Goal: Transaction & Acquisition: Purchase product/service

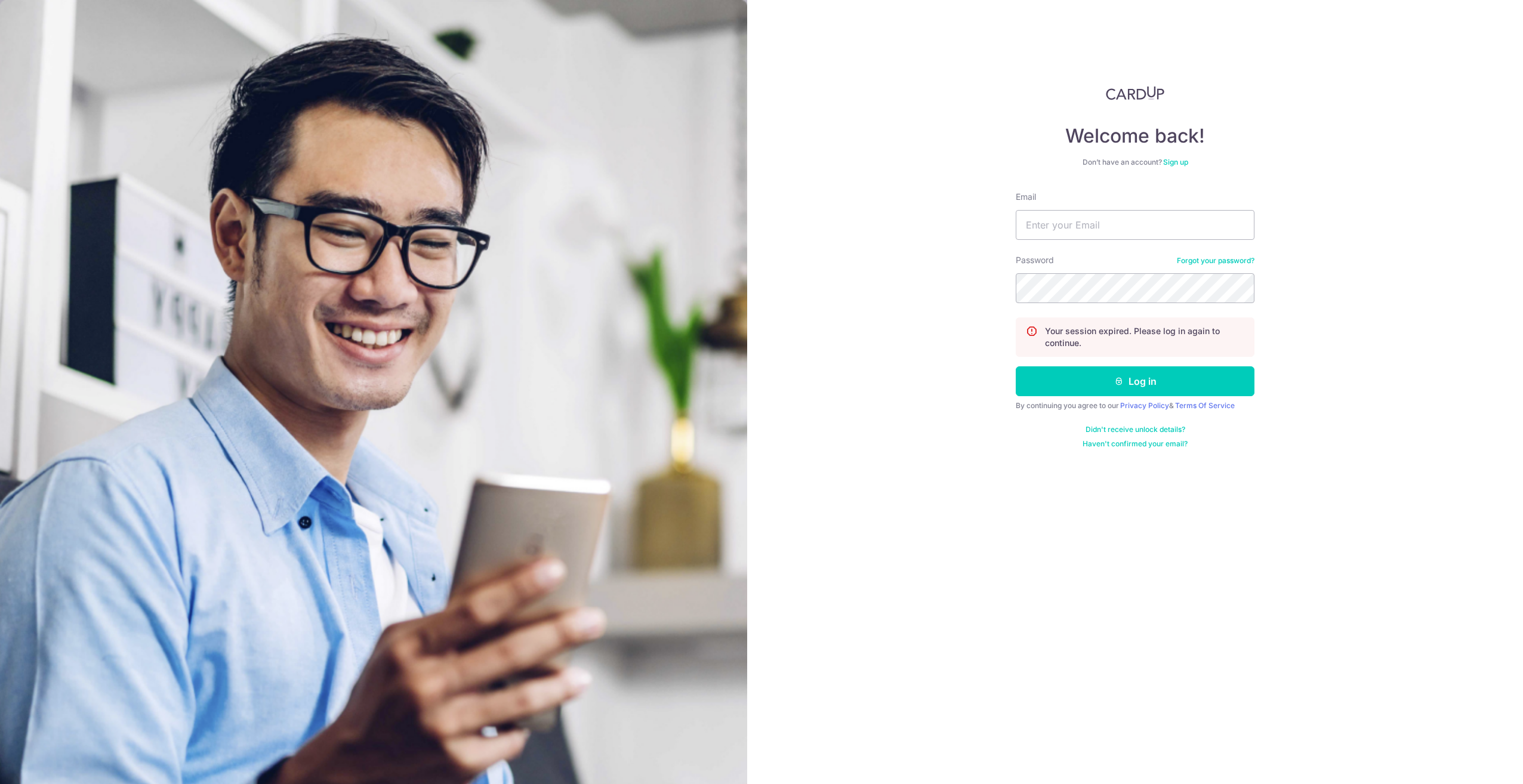
drag, startPoint x: 977, startPoint y: 685, endPoint x: 735, endPoint y: 700, distance: 242.5
click at [977, 685] on div "Welcome back! Don’t have an account? Sign up Email Password Forgot your passwor…" at bounding box center [1135, 392] width 776 height 784
click at [1080, 233] on input "Email" at bounding box center [1135, 225] width 239 height 30
type input "[EMAIL_ADDRESS][DOMAIN_NAME]"
click at [1016, 367] on button "Log in" at bounding box center [1135, 382] width 239 height 30
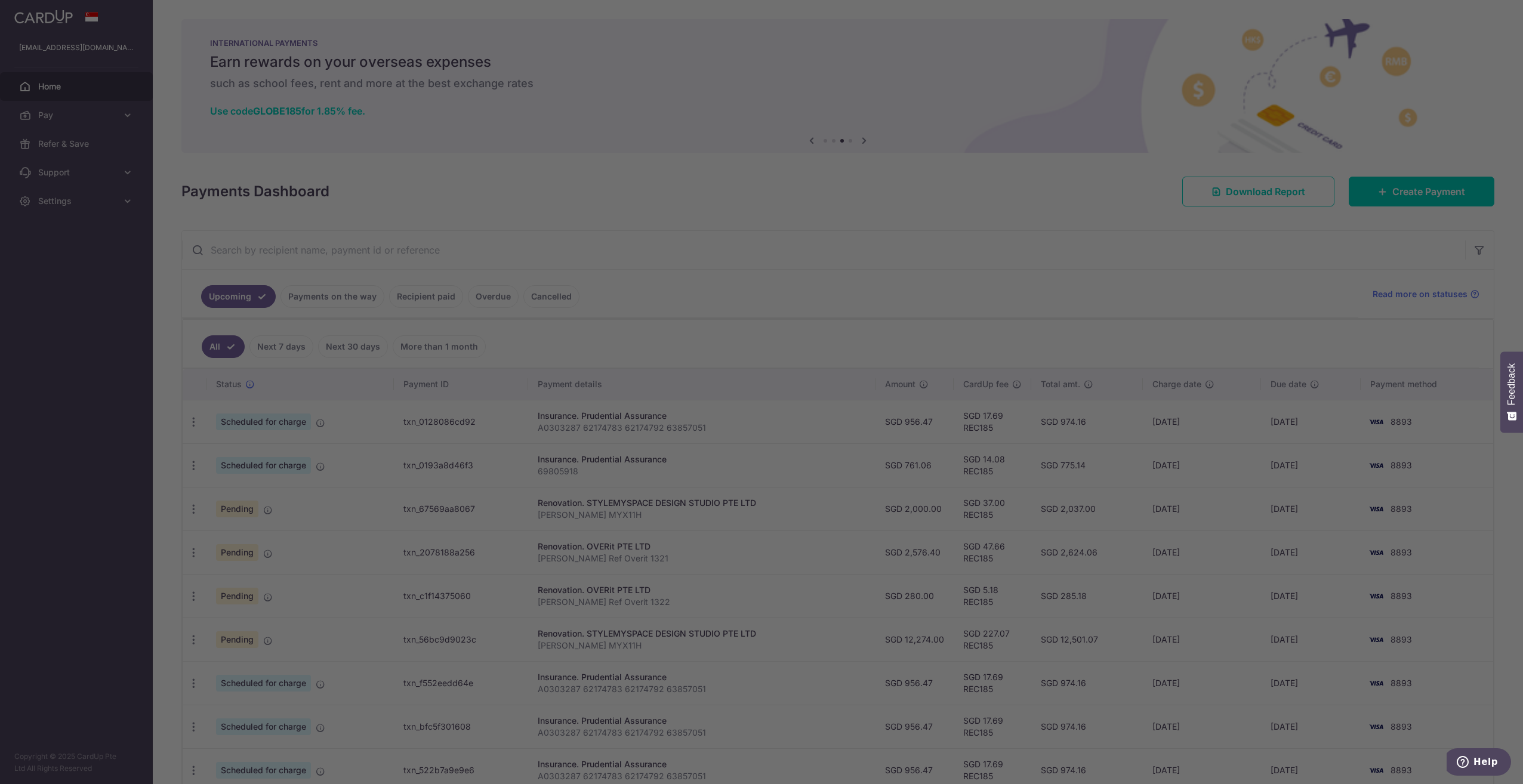
click at [1098, 227] on div at bounding box center [769, 396] width 1539 height 792
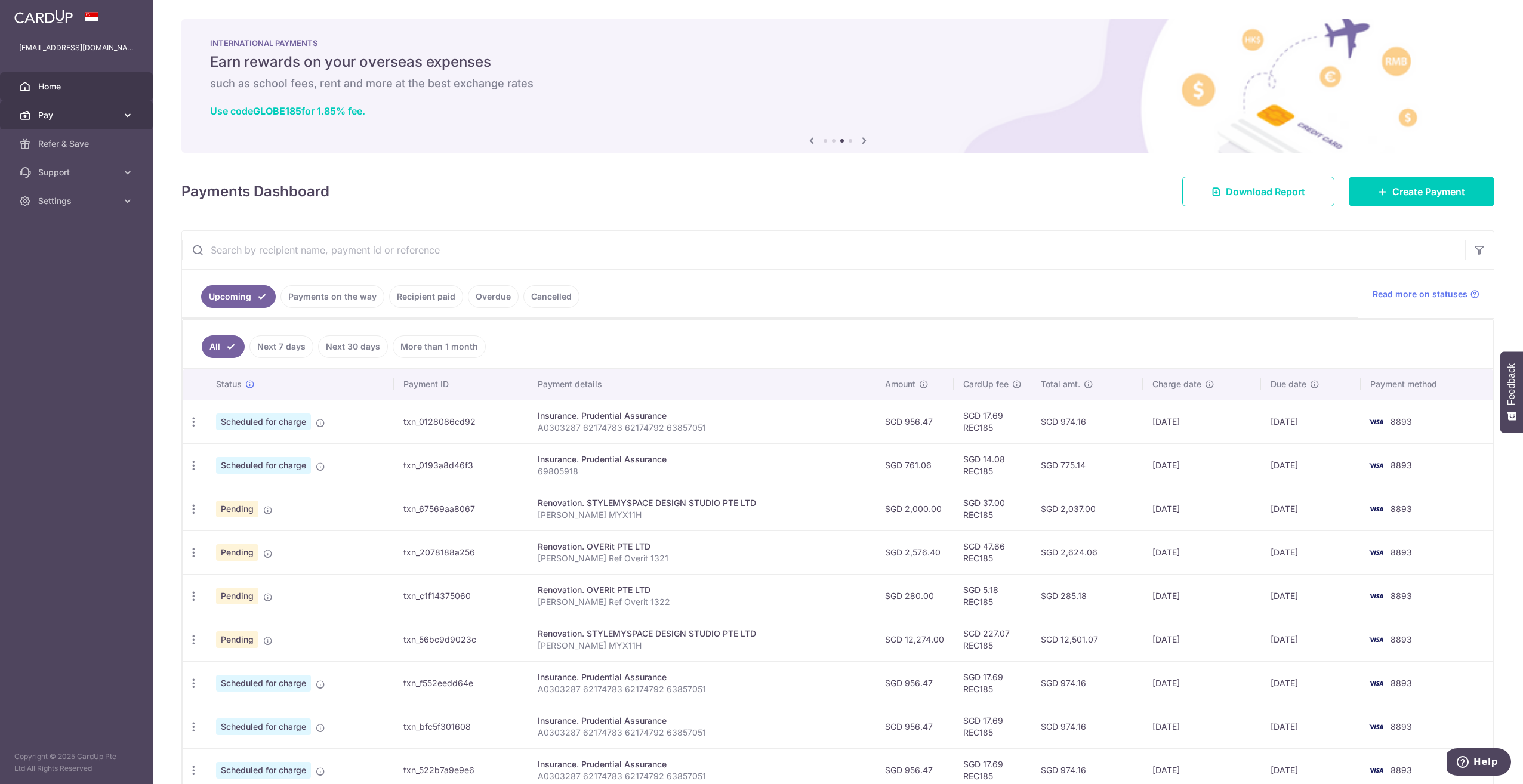
click at [107, 109] on span "Pay" at bounding box center [77, 115] width 79 height 12
click at [87, 176] on span "Recipients" at bounding box center [77, 172] width 79 height 12
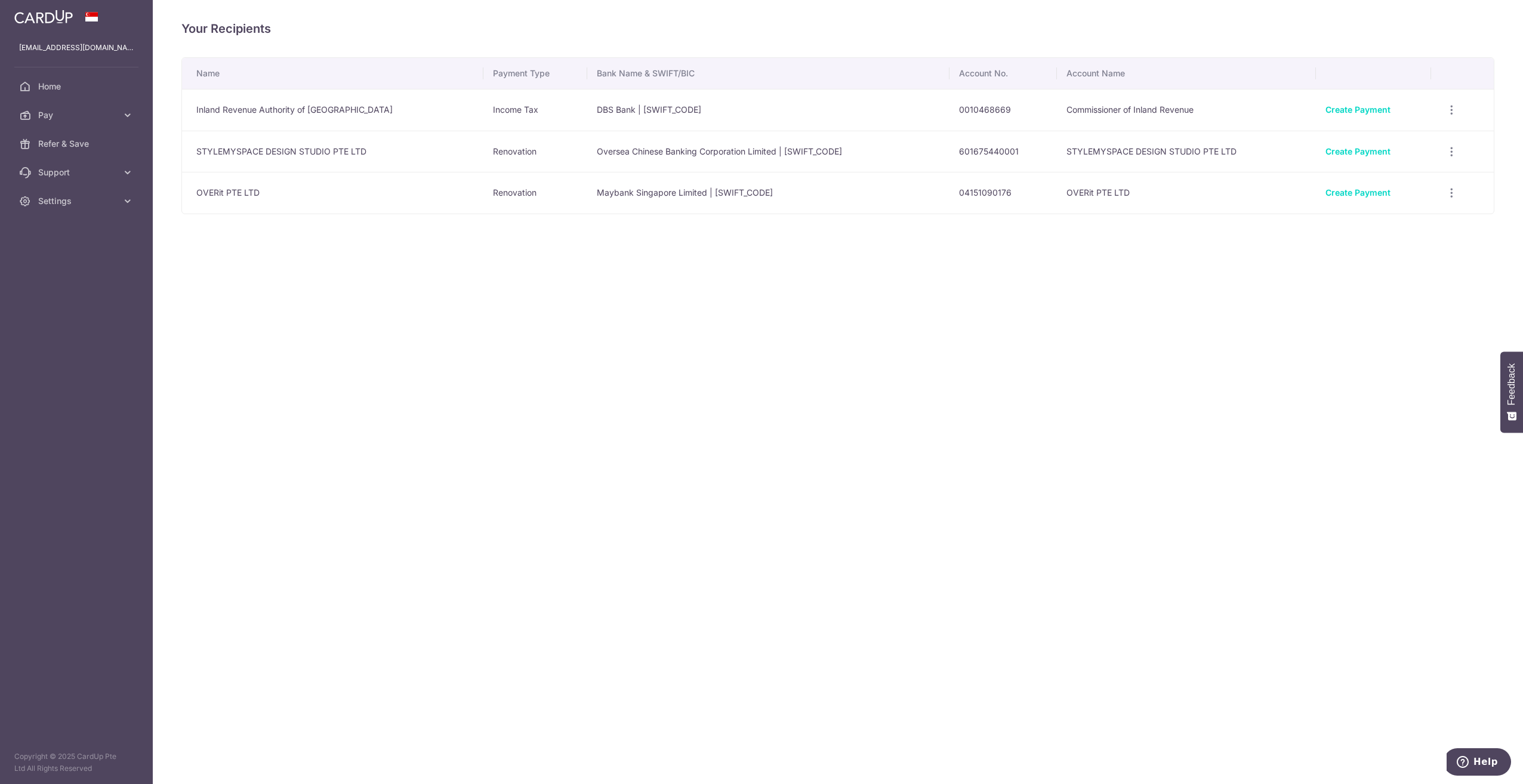
click at [797, 382] on div "Your Recipients Name Payment Type Bank Name & SWIFT/BIC Account No. Account Nam…" at bounding box center [837, 392] width 1371 height 784
click at [801, 383] on div "Your Recipients Name Payment Type Bank Name & SWIFT/BIC Account No. Account Nam…" at bounding box center [837, 392] width 1371 height 784
click at [967, 327] on div "Your Recipients Name Payment Type Bank Name & SWIFT/BIC Account No. Account Nam…" at bounding box center [837, 392] width 1371 height 784
click at [1450, 112] on icon "button" at bounding box center [1451, 110] width 12 height 12
click at [1117, 377] on div "Your Recipients Name Payment Type Bank Name & SWIFT/BIC Account No. Account Nam…" at bounding box center [837, 392] width 1371 height 784
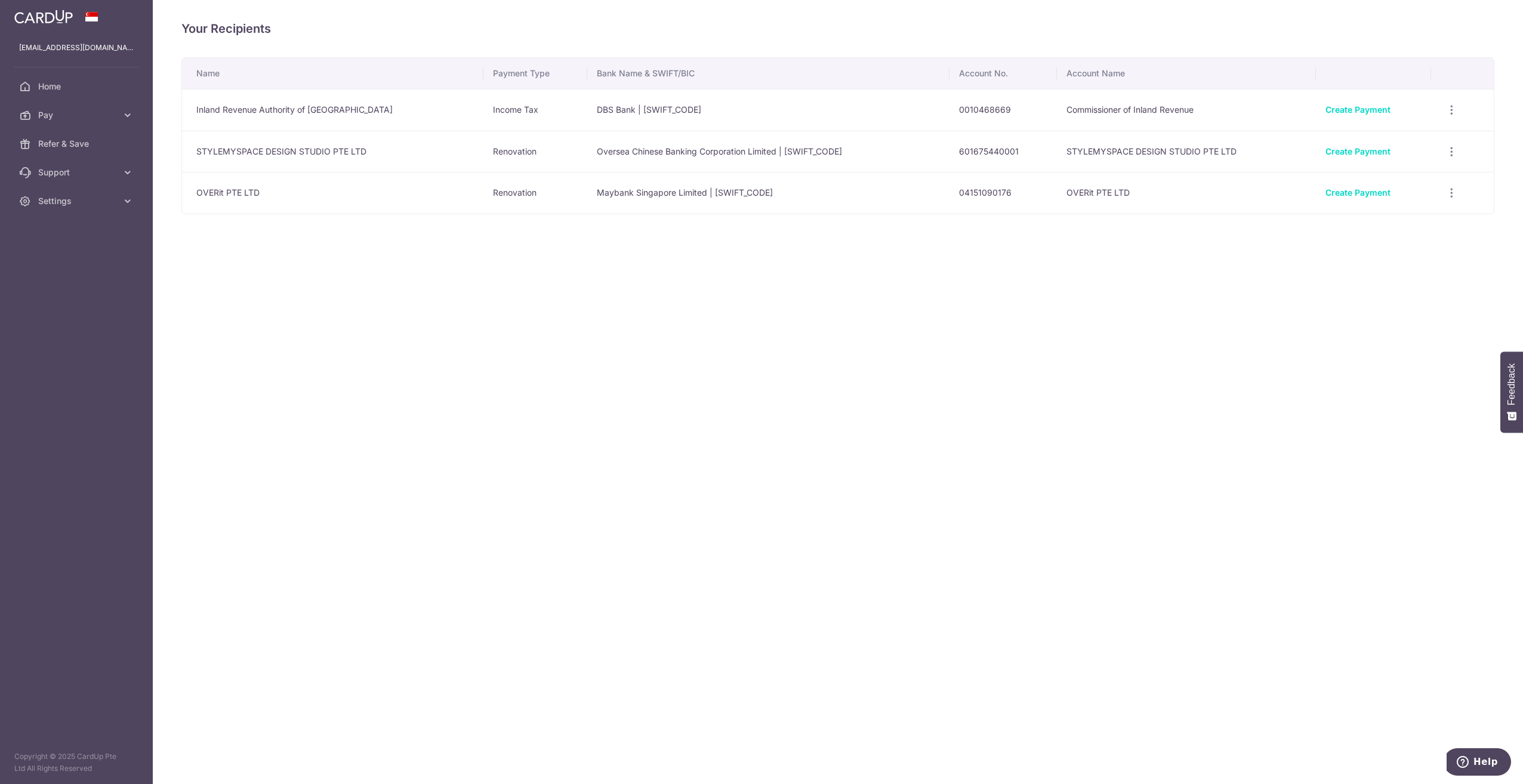
drag, startPoint x: 670, startPoint y: 311, endPoint x: 657, endPoint y: 307, distance: 13.6
click at [669, 311] on div "Your Recipients Name Payment Type Bank Name & SWIFT/BIC Account No. Account Nam…" at bounding box center [837, 392] width 1371 height 784
click at [515, 284] on div "Your Recipients Name Payment Type Bank Name & SWIFT/BIC Account No. Account Nam…" at bounding box center [837, 392] width 1371 height 784
click at [71, 95] on link "Home" at bounding box center [76, 87] width 152 height 28
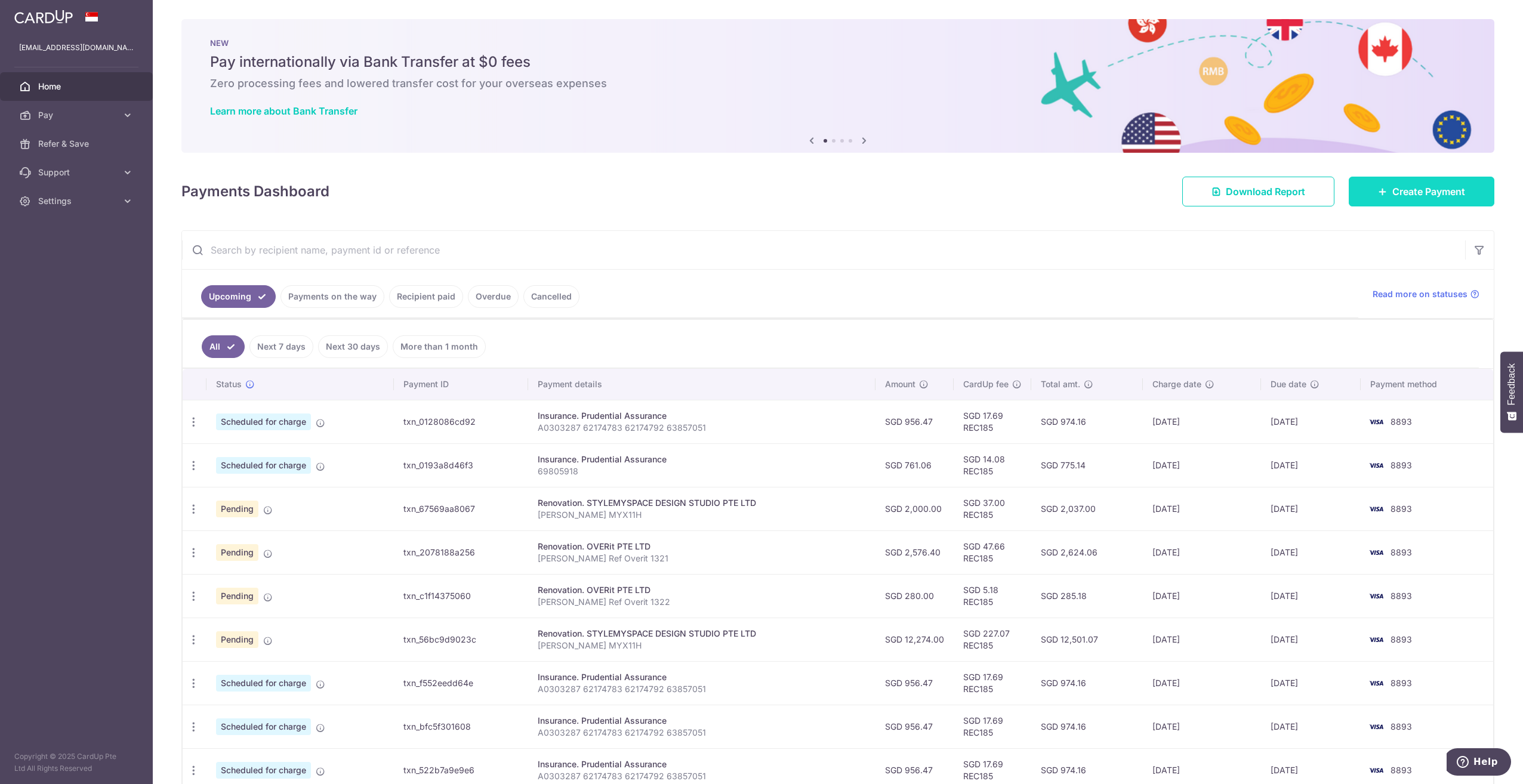
click at [1385, 199] on link "Create Payment" at bounding box center [1421, 192] width 146 height 30
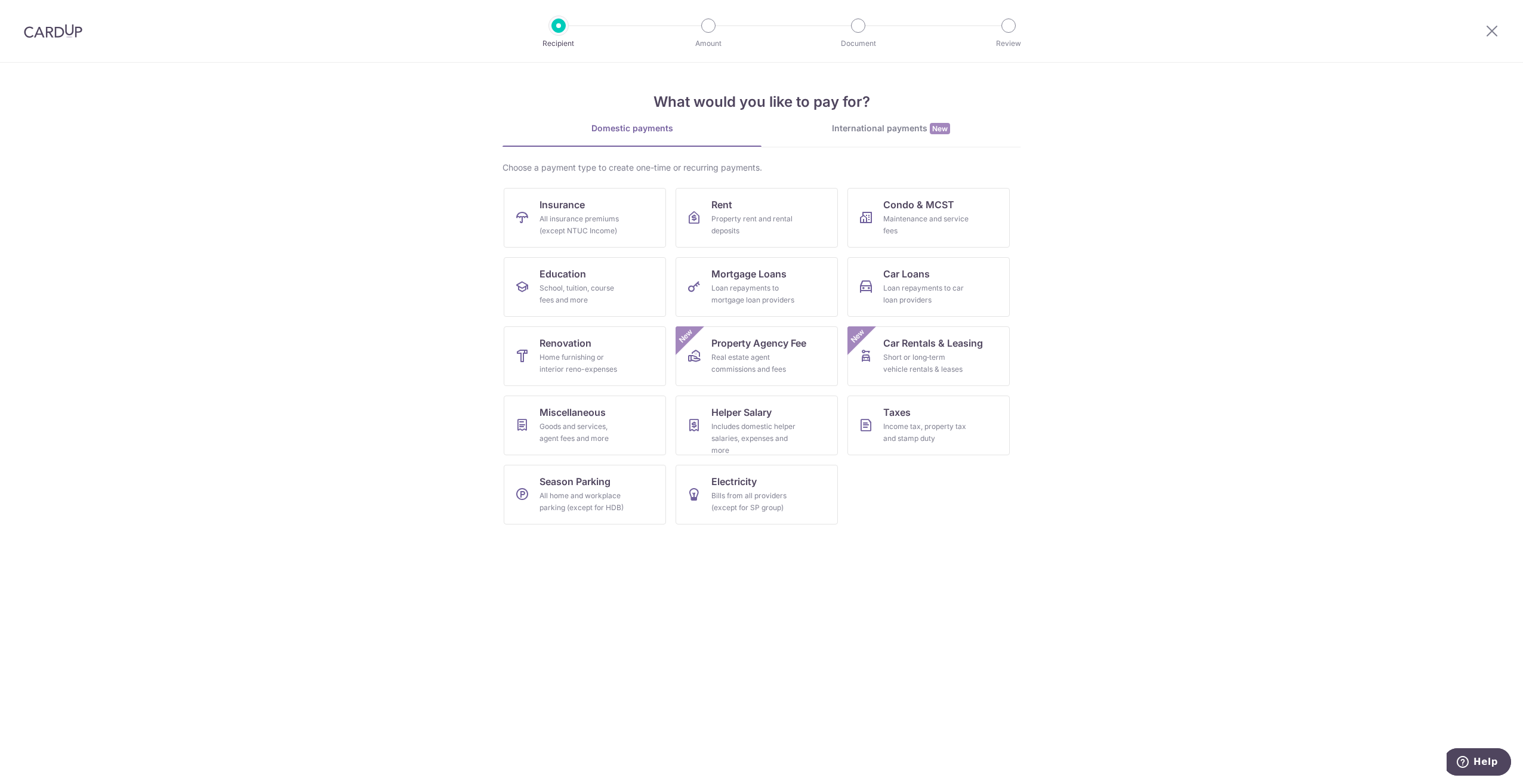
click at [1502, 44] on div at bounding box center [1492, 31] width 62 height 62
click at [1484, 30] on div at bounding box center [1492, 31] width 62 height 62
click at [1499, 35] on icon at bounding box center [1491, 31] width 14 height 15
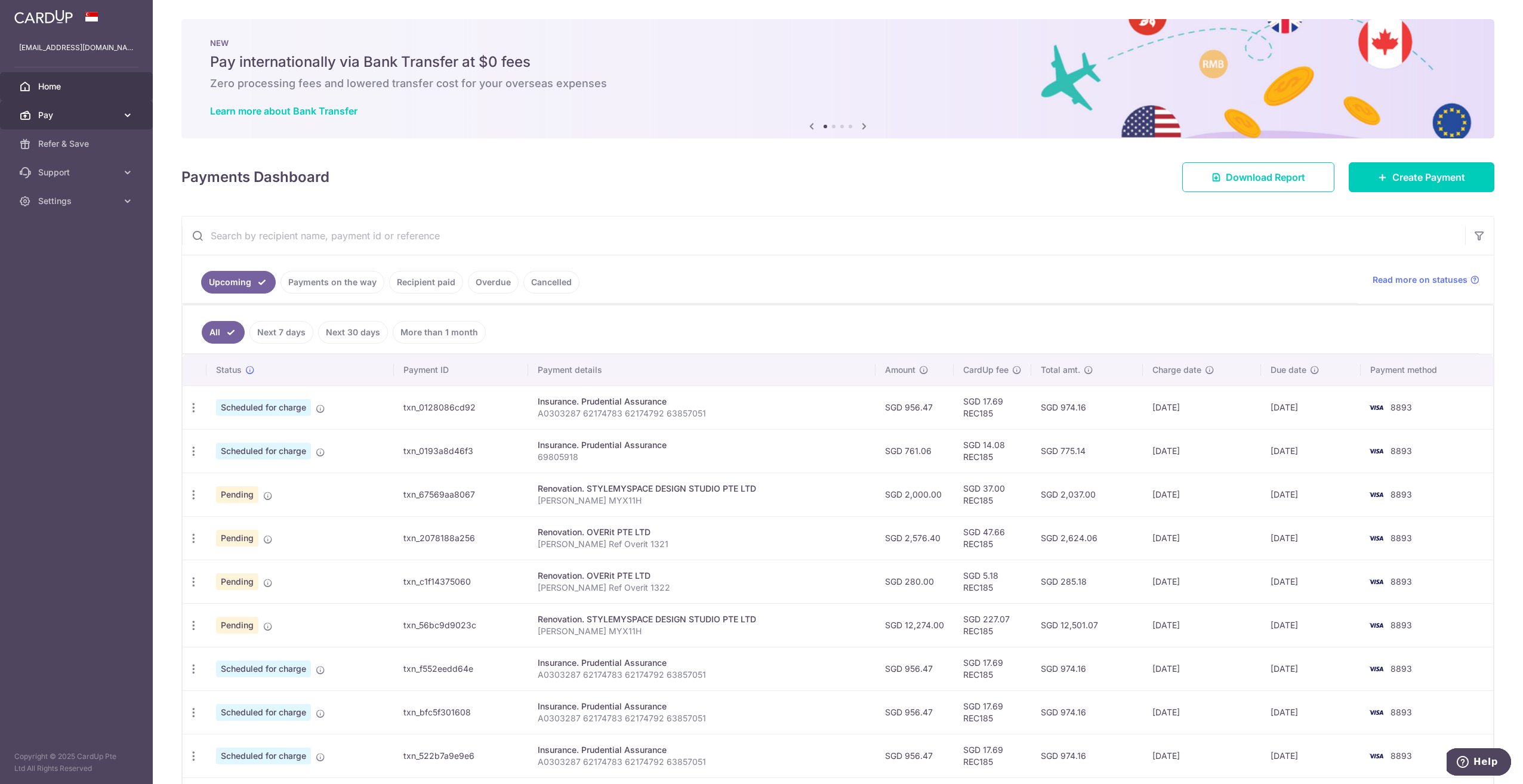
click at [89, 122] on link "Pay" at bounding box center [76, 115] width 152 height 28
click at [71, 177] on link "Recipients" at bounding box center [76, 172] width 152 height 28
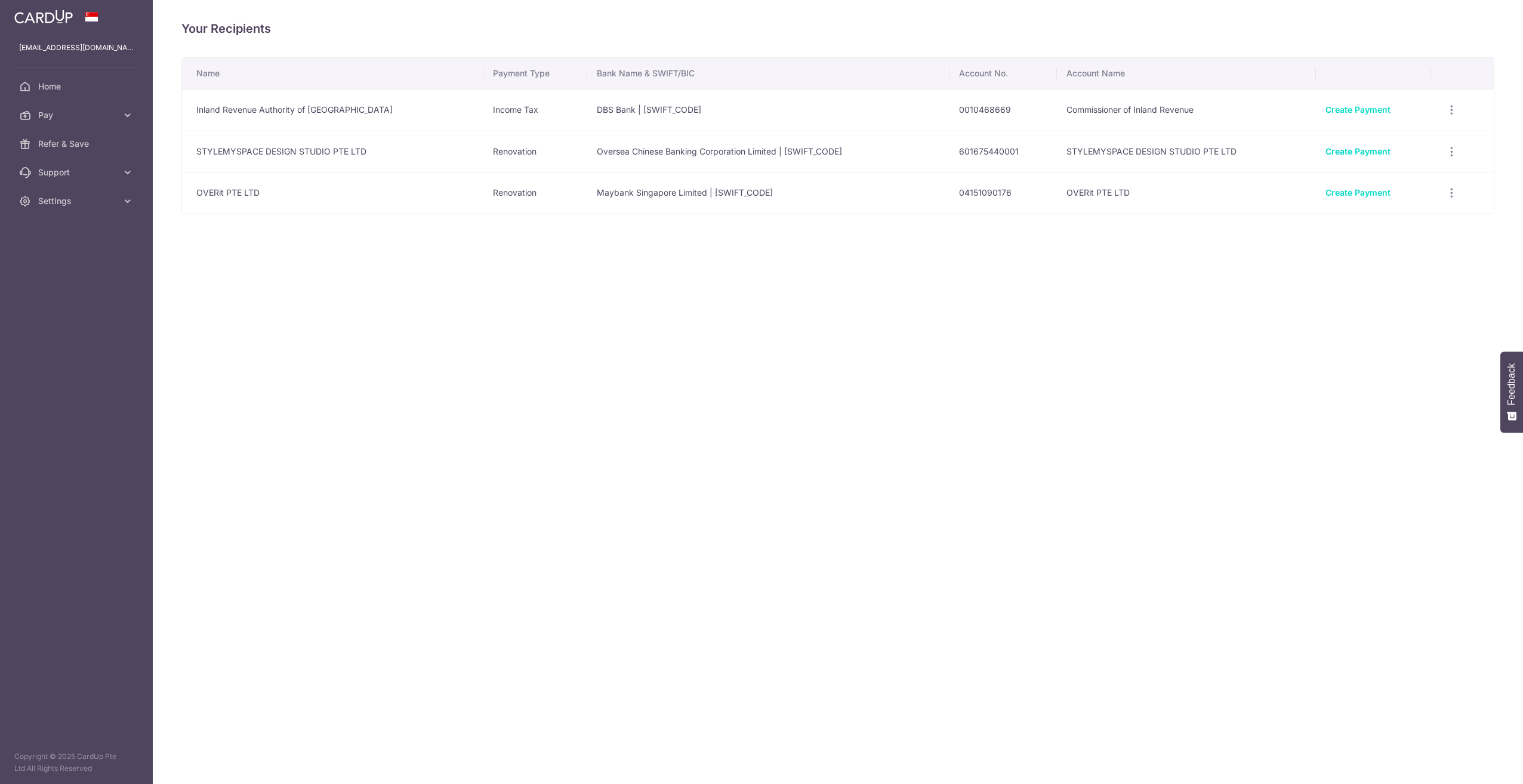
click at [477, 434] on div "Your Recipients Name Payment Type Bank Name & SWIFT/BIC Account No. Account Nam…" at bounding box center [837, 392] width 1371 height 784
click at [97, 96] on link "Home" at bounding box center [76, 87] width 152 height 28
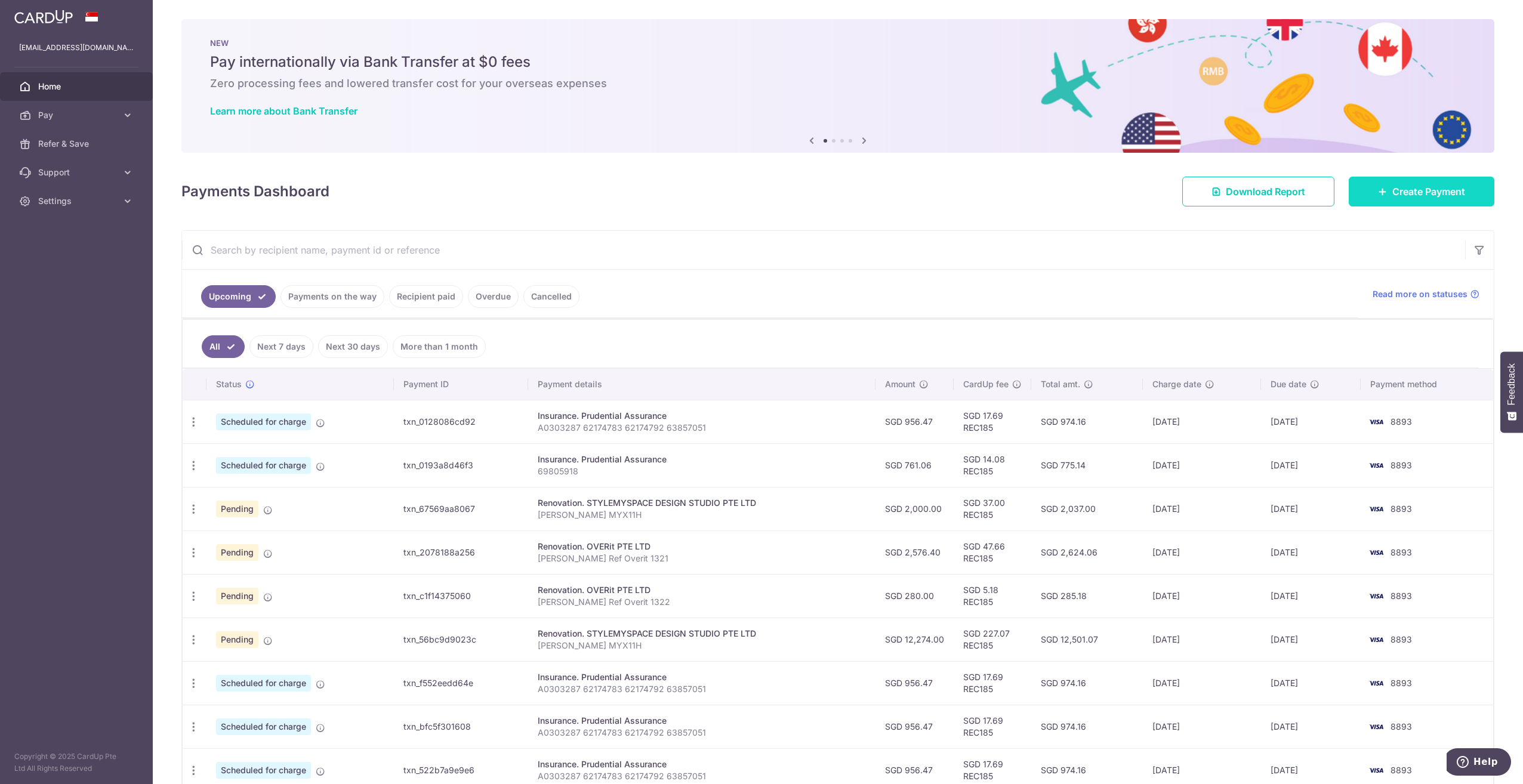
click at [1404, 182] on link "Create Payment" at bounding box center [1421, 192] width 146 height 30
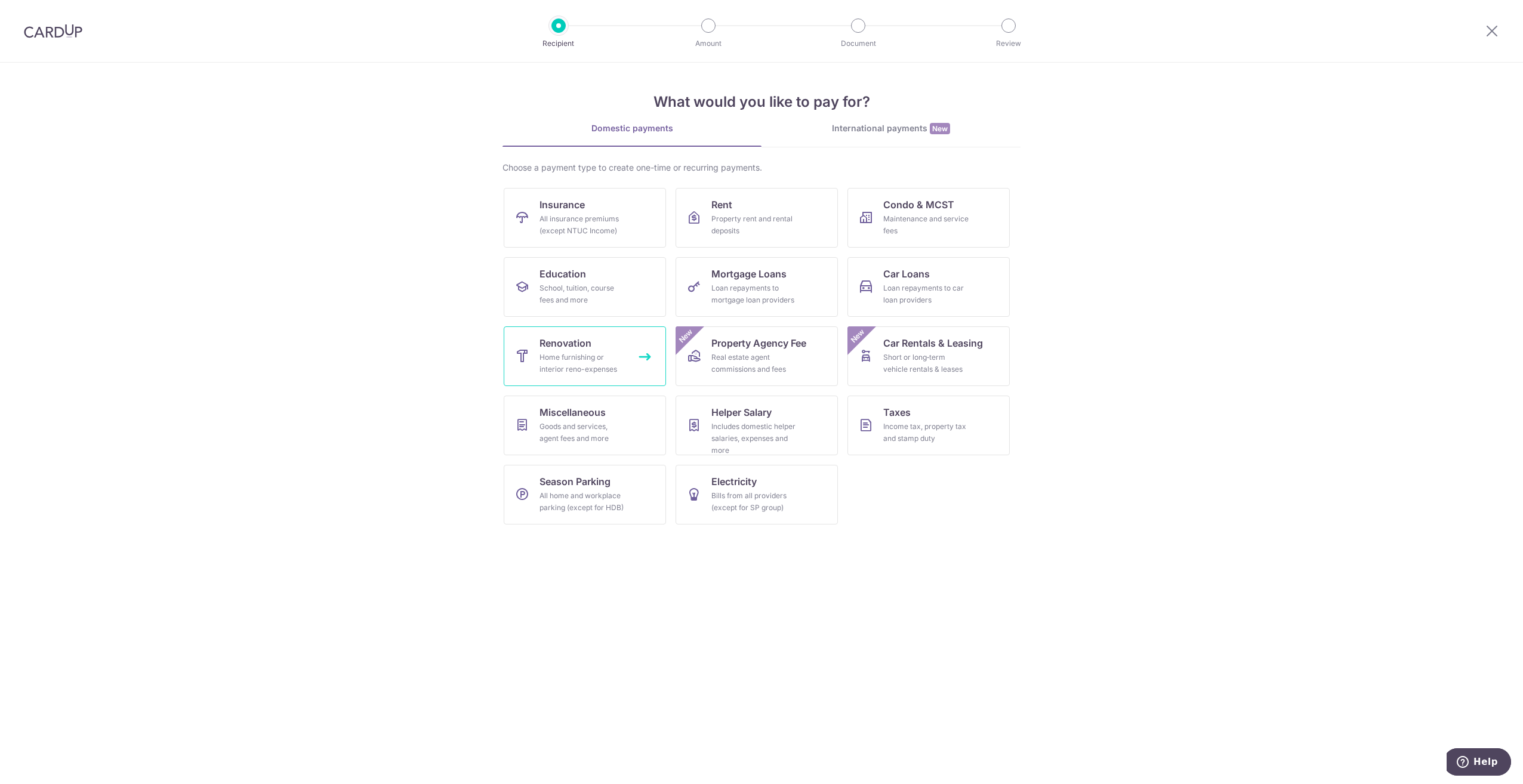
click at [557, 348] on span "Renovation" at bounding box center [566, 342] width 52 height 14
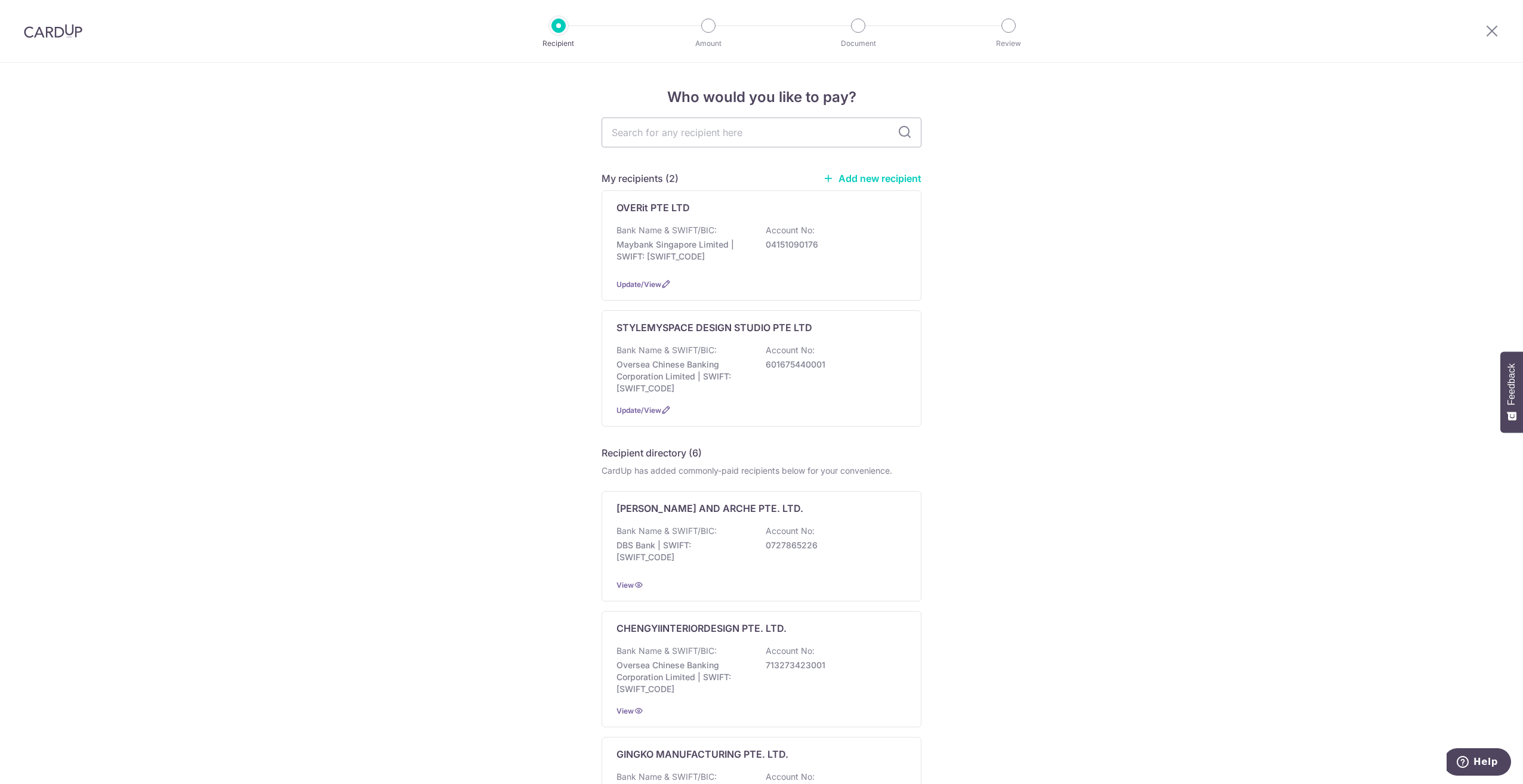
click at [905, 176] on link "Add new recipient" at bounding box center [872, 178] width 98 height 12
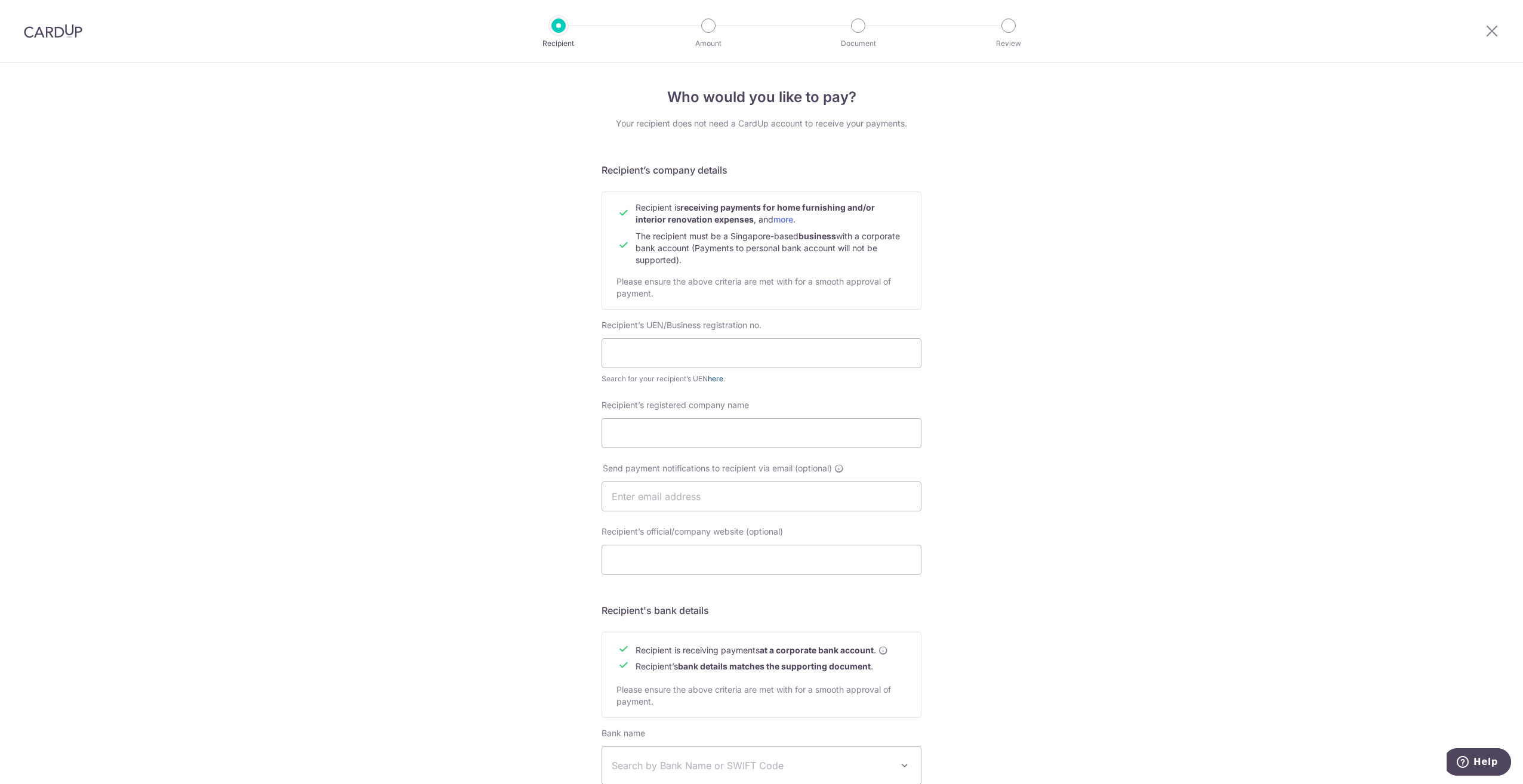
click at [711, 378] on link "here" at bounding box center [716, 378] width 16 height 9
click at [808, 342] on input "text" at bounding box center [762, 353] width 320 height 30
click at [799, 342] on input "text" at bounding box center [762, 353] width 320 height 30
paste input "201712097K"
type input "201712097K"
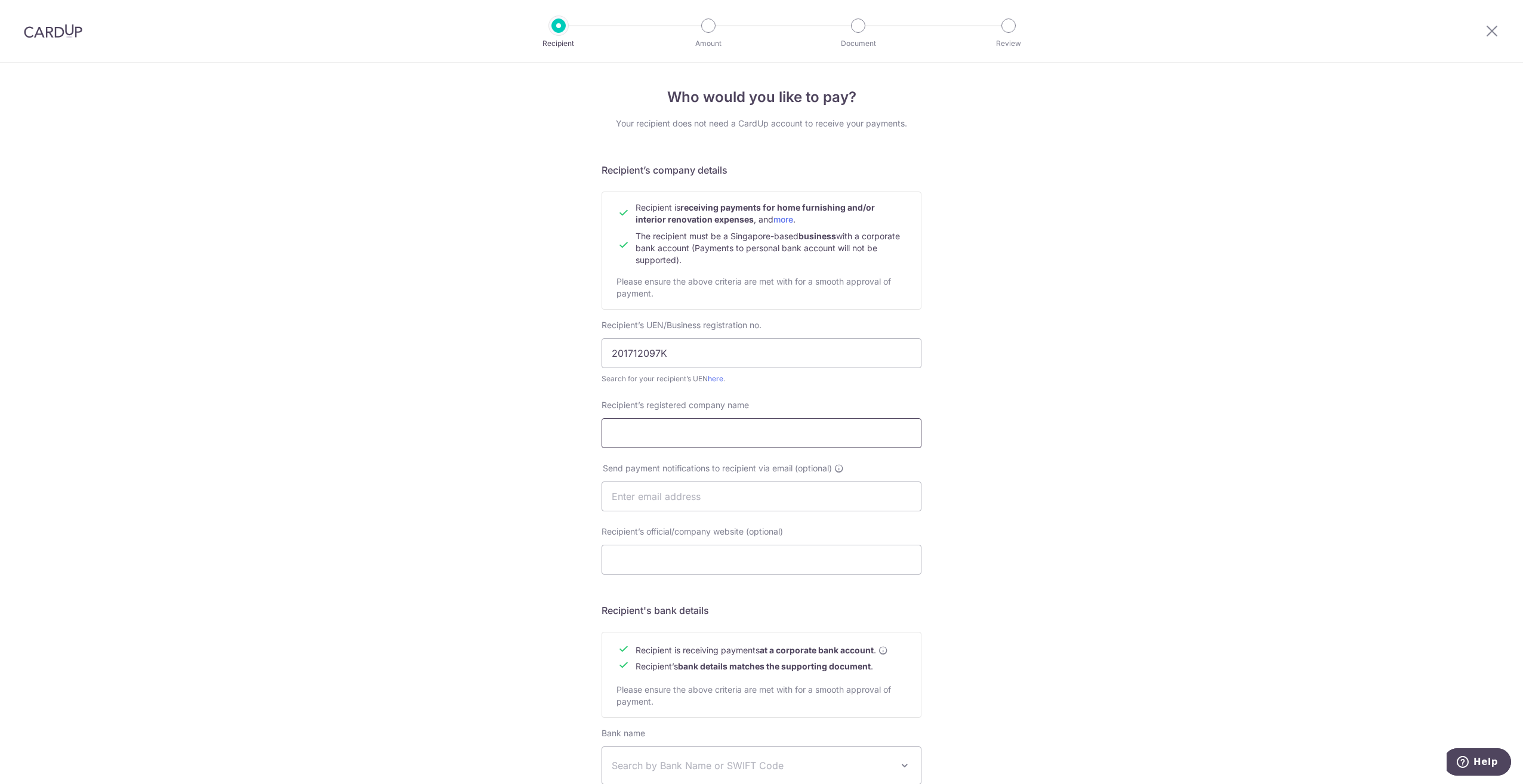
click at [820, 432] on input "Recipient’s registered company name" at bounding box center [762, 433] width 320 height 30
paste input "ZIAM GEI HUAT ALUMINIUM PTE. LTD."
type input "ZIAM GEI HUAT ALUMINIUM PTE. LTD."
click at [767, 555] on input "Recipient’s official/company website (optional)" at bounding box center [762, 560] width 320 height 30
paste input "ZIAM GEI HUAT ALUMINIUM PTE. LTD."
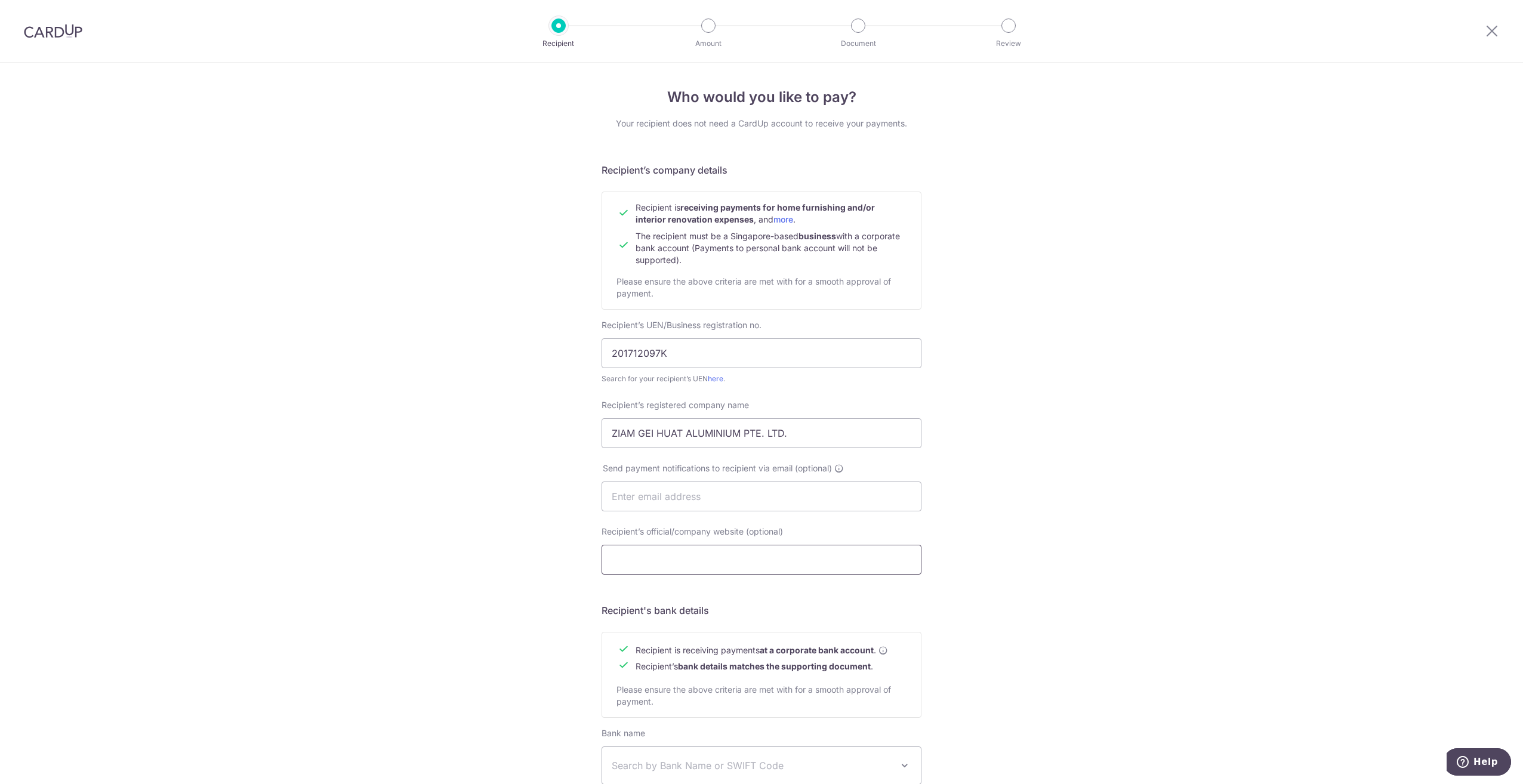
type input "ZIAM GEI HUAT ALUMINIUM PTE. LTD."
click at [720, 565] on input "Recipient’s official/company website (optional)" at bounding box center [762, 560] width 320 height 30
paste input "WWW.ZGHALUMINIUM.COM"
type input "WWW.ZGHALUMINIUM.COM"
click at [1117, 492] on div "Who would you like to pay? Your recipient does not need a CardUp account to rec…" at bounding box center [762, 511] width 1523 height 897
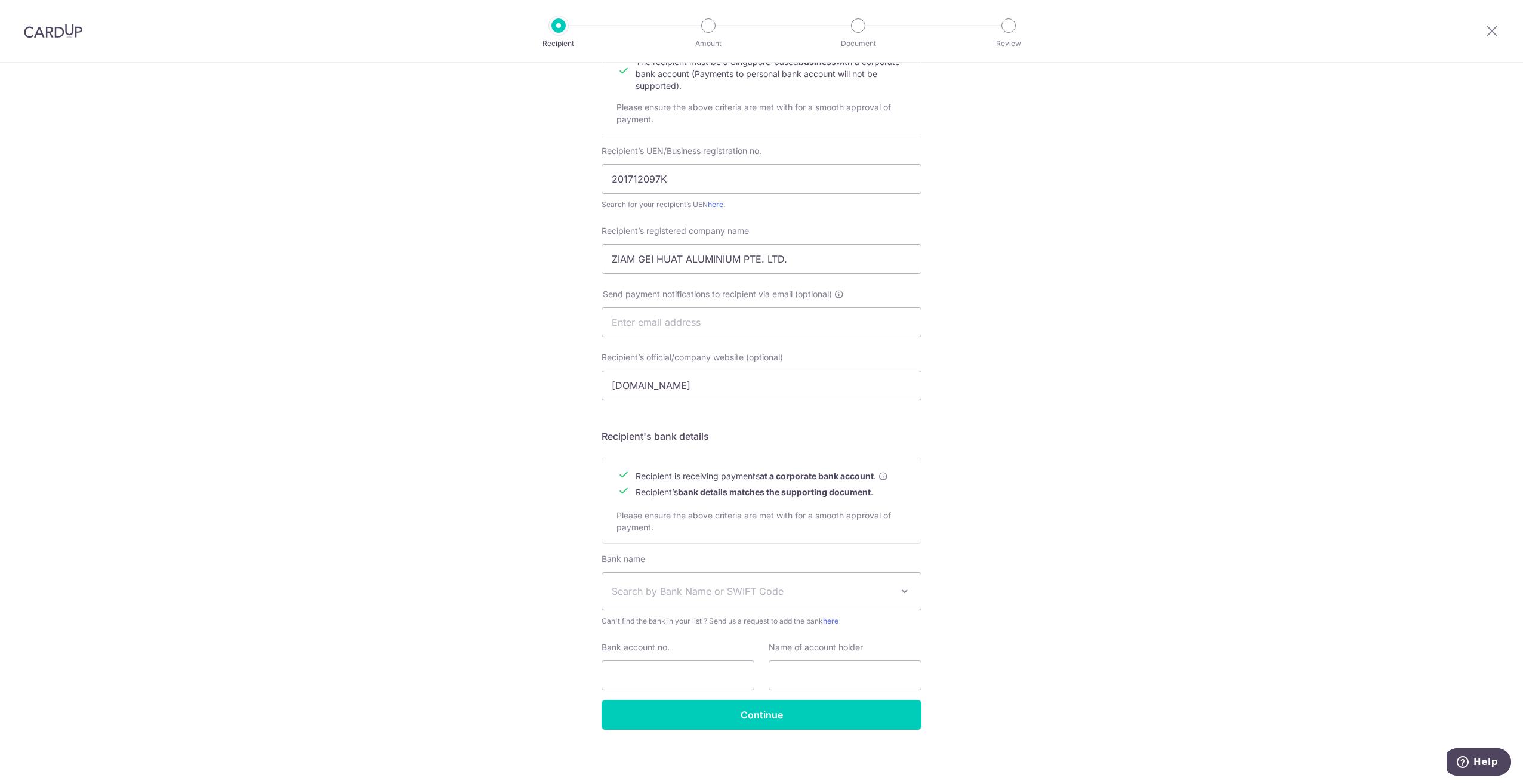
scroll to position [176, 0]
click at [857, 587] on span "Search by Bank Name or SWIFT Code" at bounding box center [752, 590] width 281 height 14
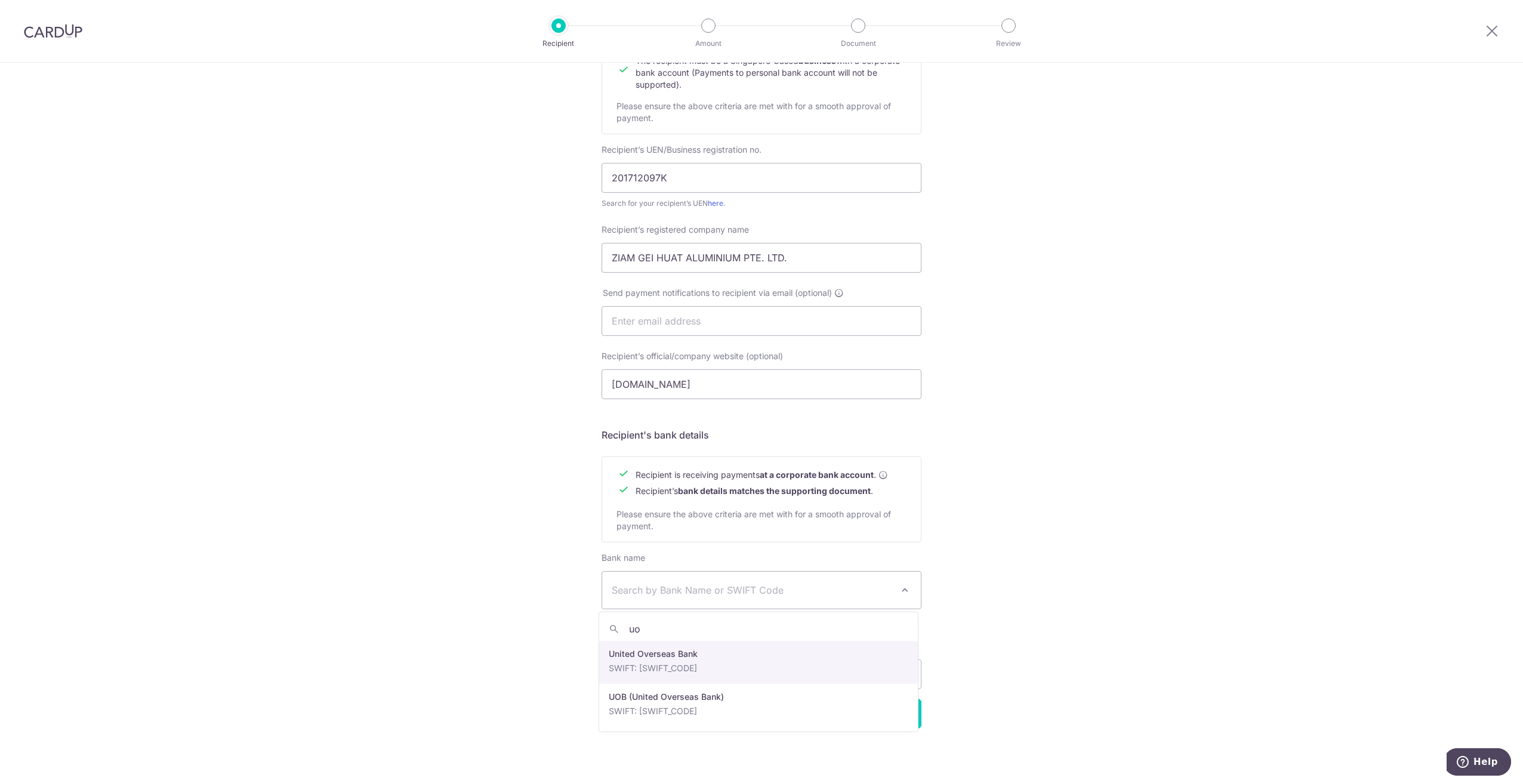
type input "uo"
select select "23668"
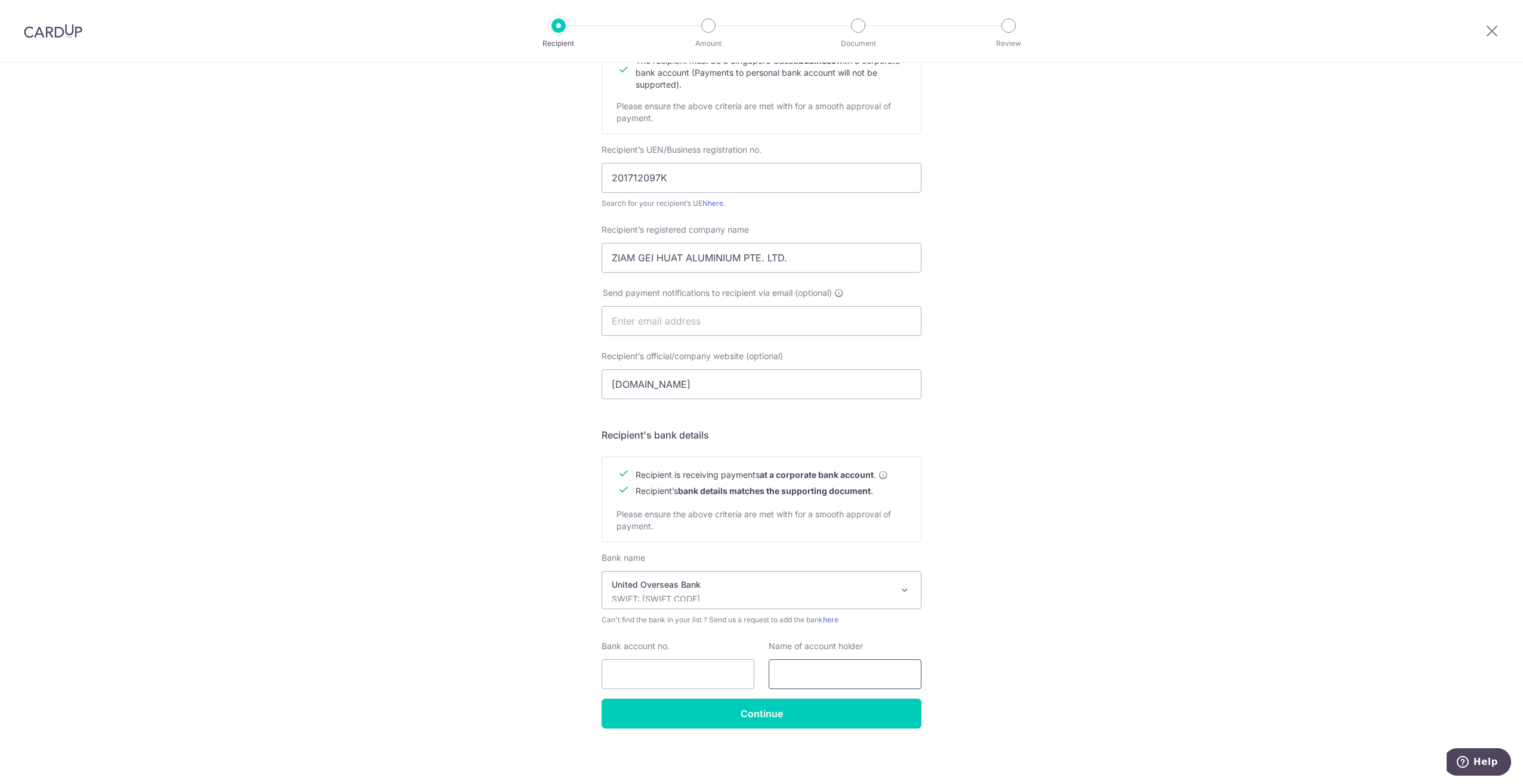
click at [822, 678] on input "text" at bounding box center [845, 675] width 152 height 30
paste input "ZIAM GEI HUAT ALUMINIUM PTE. LTD."
type input "ZIAM GEI HUAT ALUMINIUM PTE. LTD."
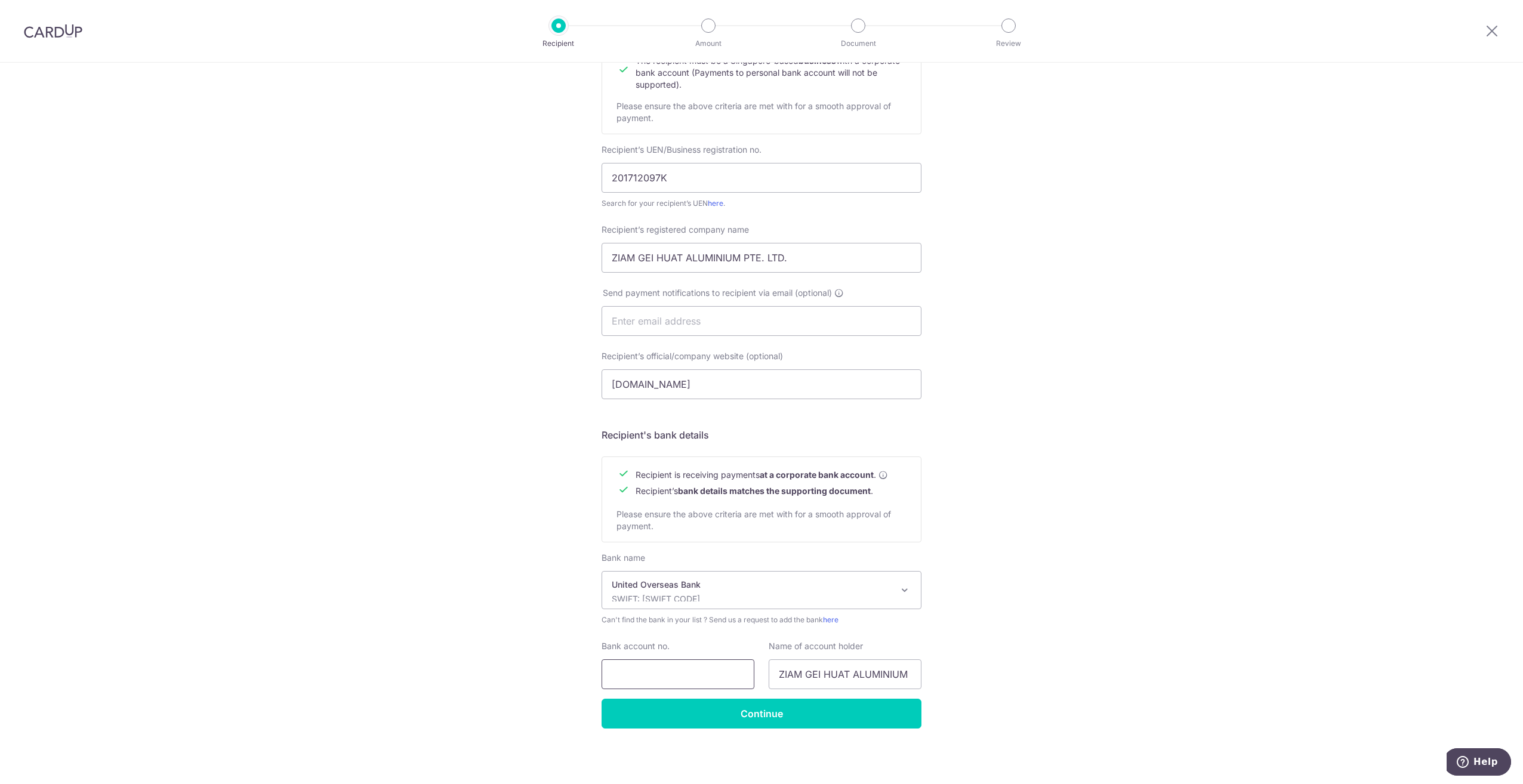
click at [727, 682] on input "Bank account no." at bounding box center [677, 675] width 152 height 30
type input "3803291894"
click at [806, 720] on input "Continue" at bounding box center [762, 714] width 320 height 30
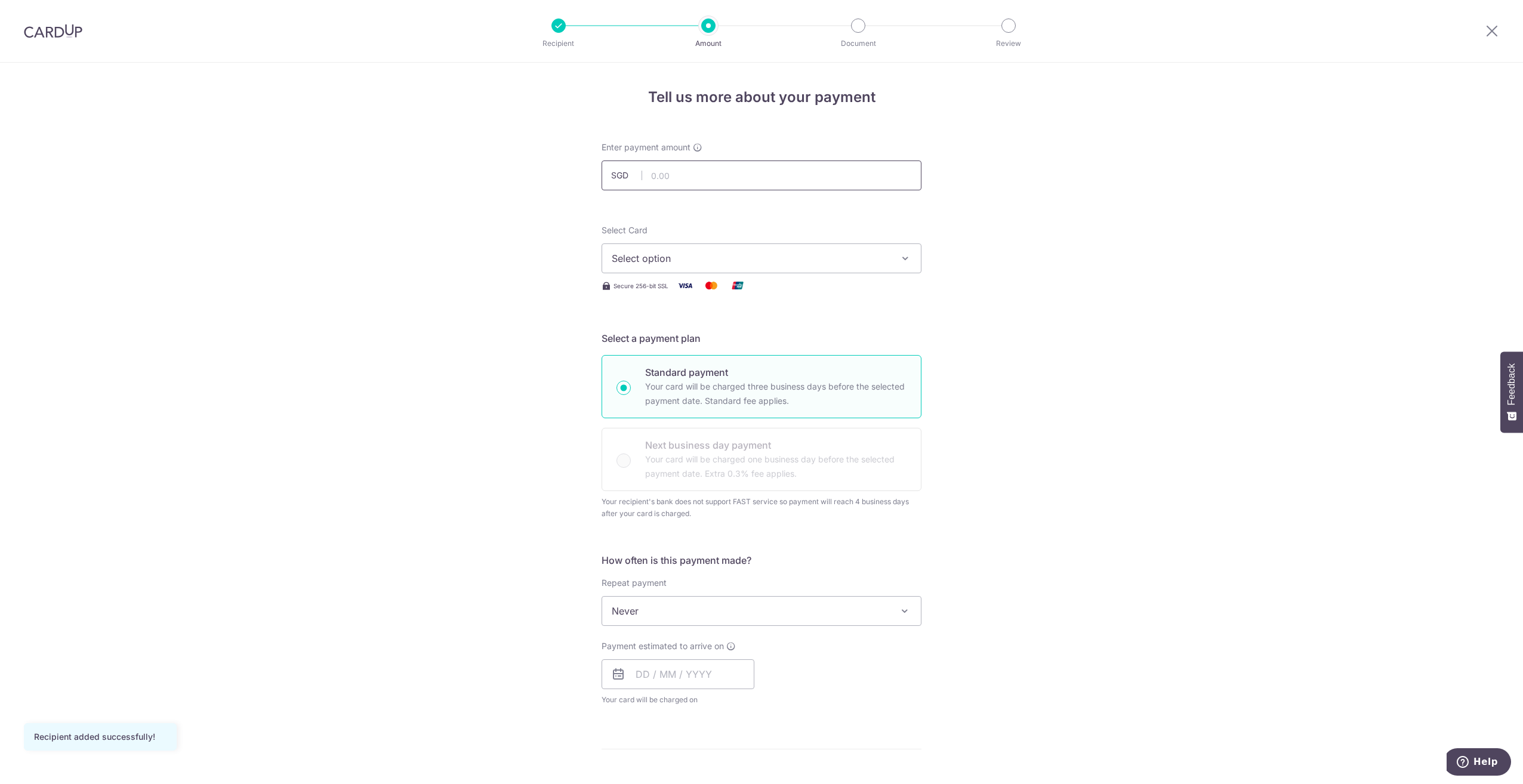
click at [747, 188] on input "text" at bounding box center [762, 176] width 320 height 30
type input "1,340.00"
click at [766, 276] on div "Select Card Select option Add credit card Your Cards **** 0078 **** 9126 **** 4…" at bounding box center [762, 258] width 320 height 68
click at [765, 264] on span "Select option" at bounding box center [751, 258] width 278 height 14
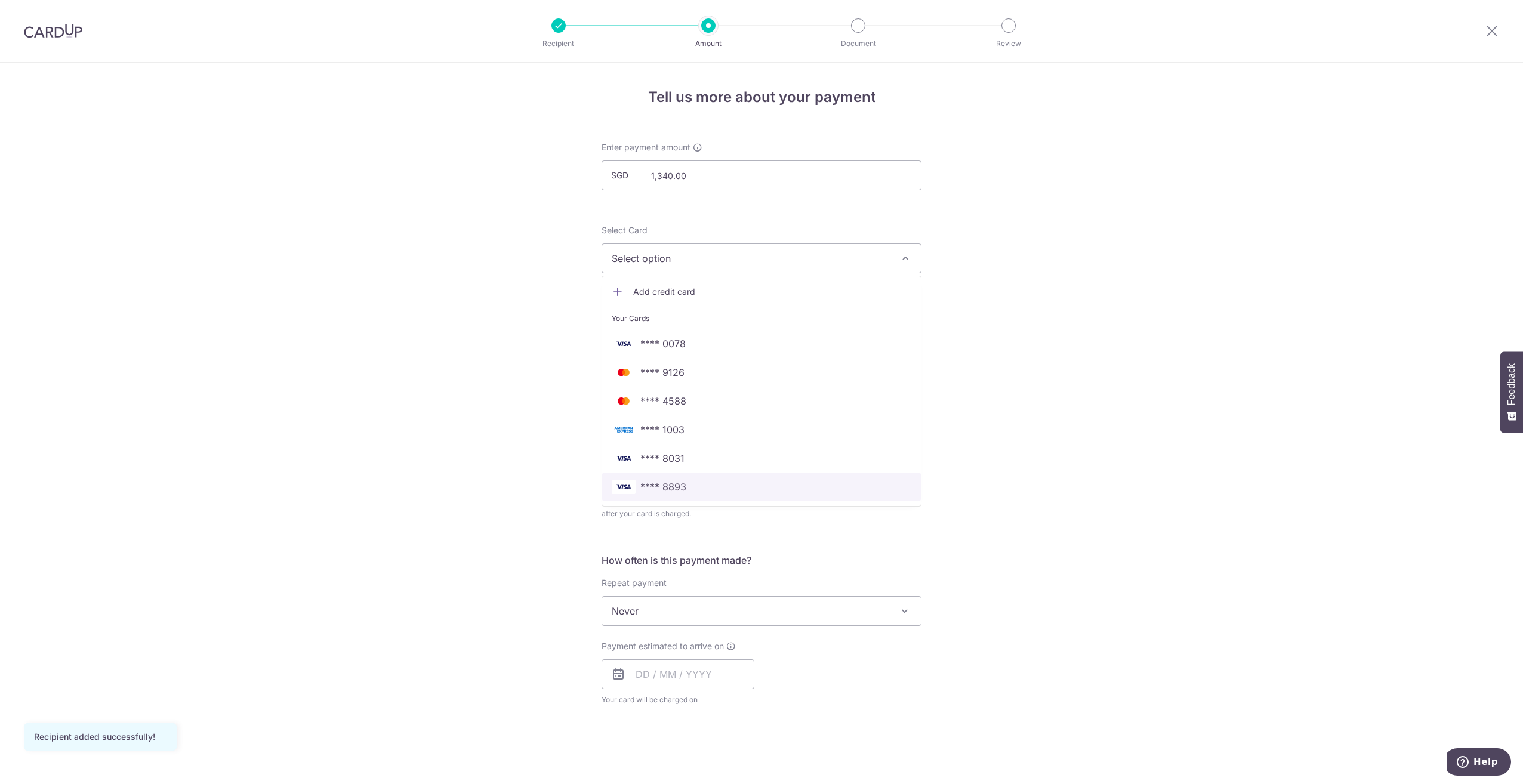
click at [703, 488] on span "**** 8893" at bounding box center [762, 487] width 300 height 14
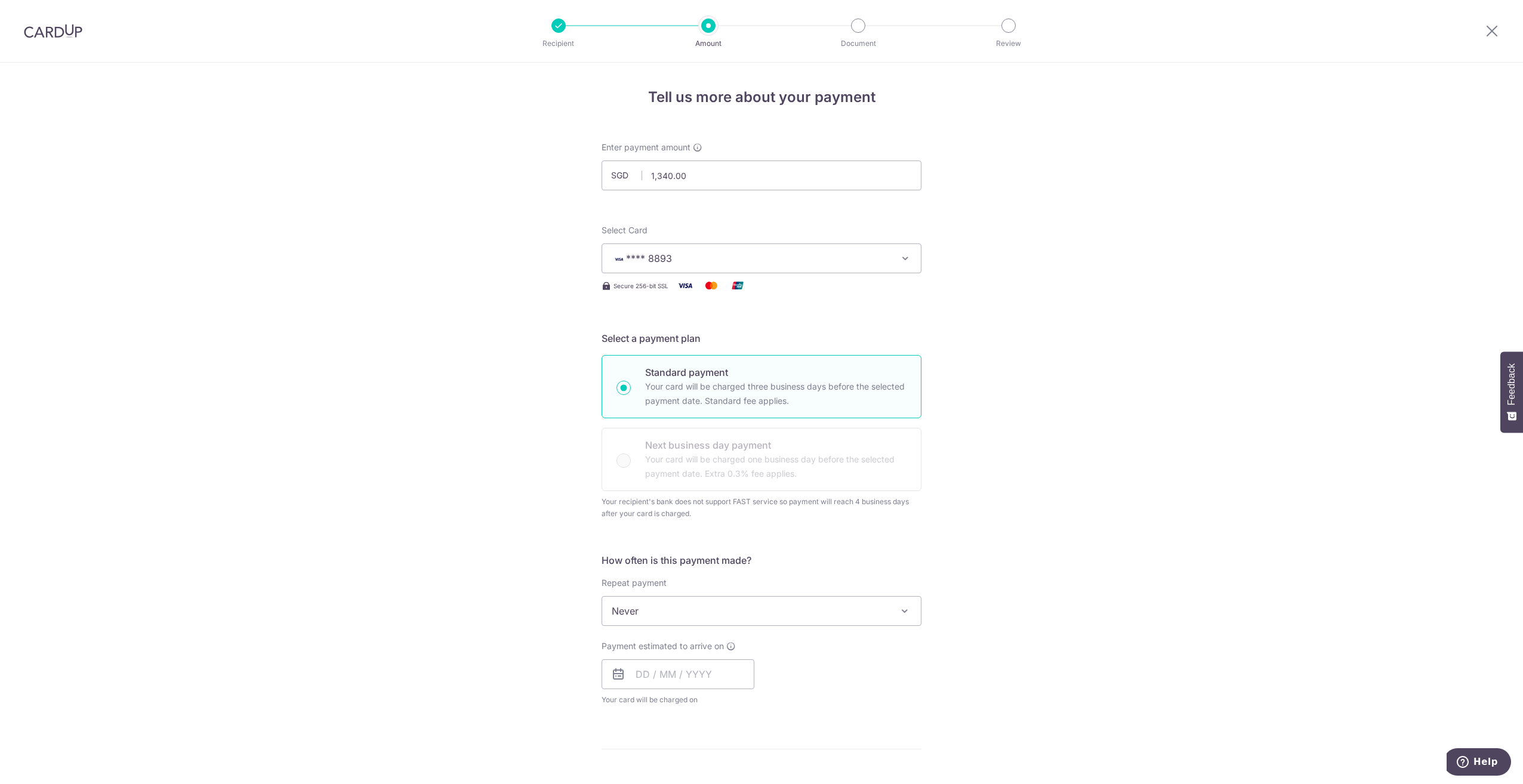
click at [945, 377] on div "Tell us more about your payment Enter payment amount SGD 1,340.00 1340.00 Recip…" at bounding box center [762, 657] width 1523 height 1188
click at [859, 470] on div "Standard payment Your card will be charged three business days before the selec…" at bounding box center [762, 422] width 320 height 136
click at [976, 428] on div "Tell us more about your payment Enter payment amount SGD 1,340.00 1340.00 Recip…" at bounding box center [762, 657] width 1523 height 1188
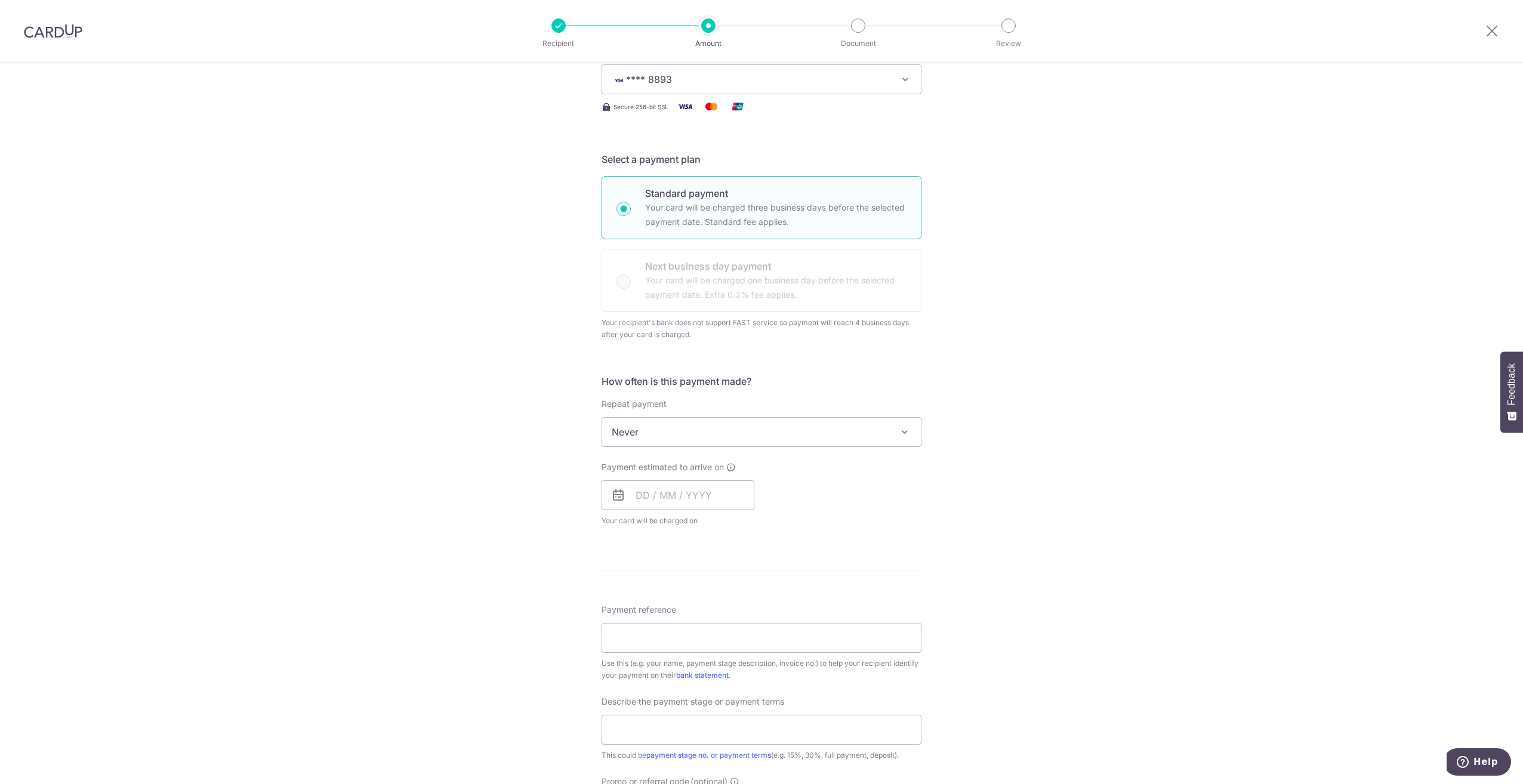
scroll to position [60, 0]
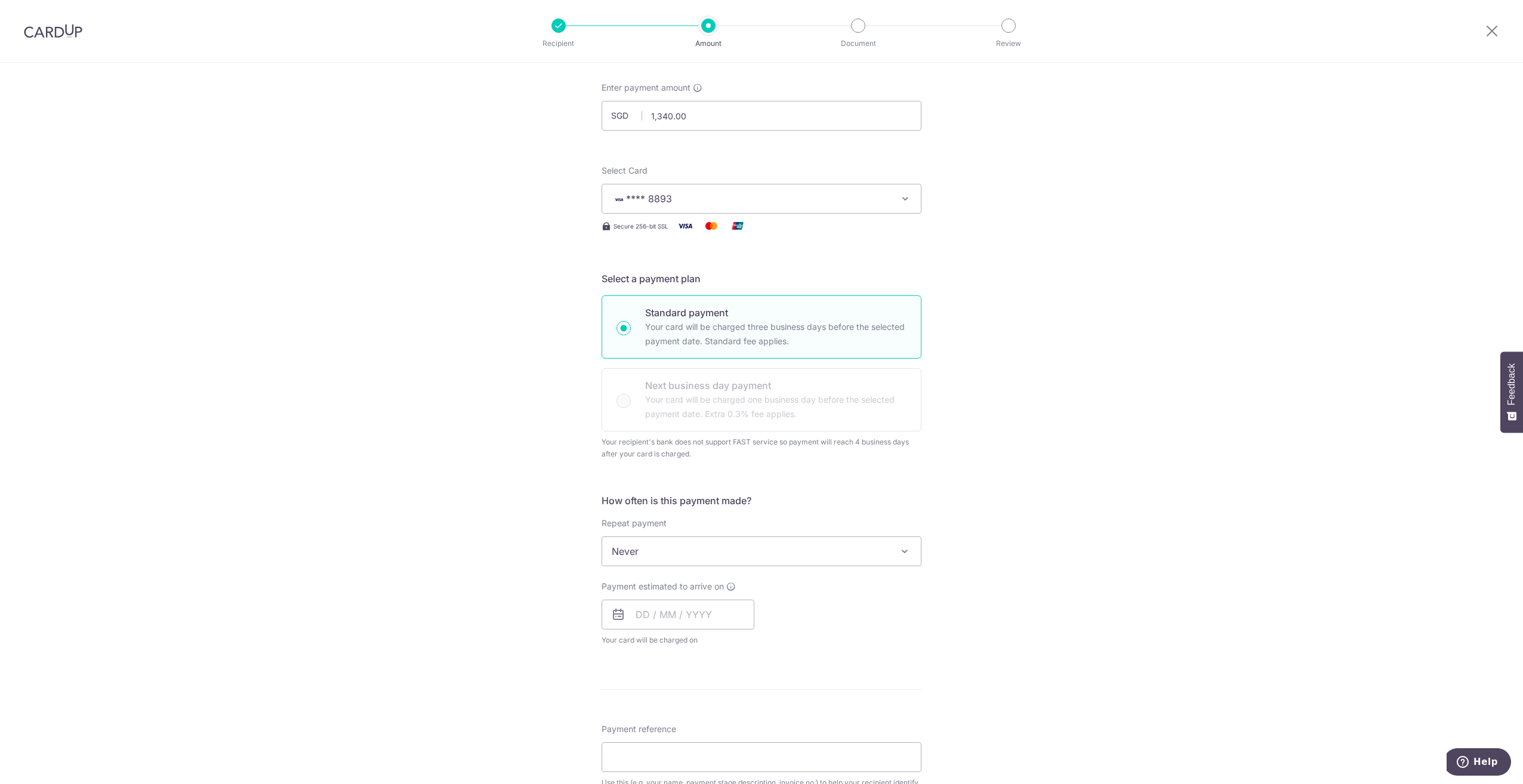
click at [970, 427] on div "Tell us more about your payment Enter payment amount SGD 1,340.00 1340.00 Recip…" at bounding box center [762, 597] width 1523 height 1188
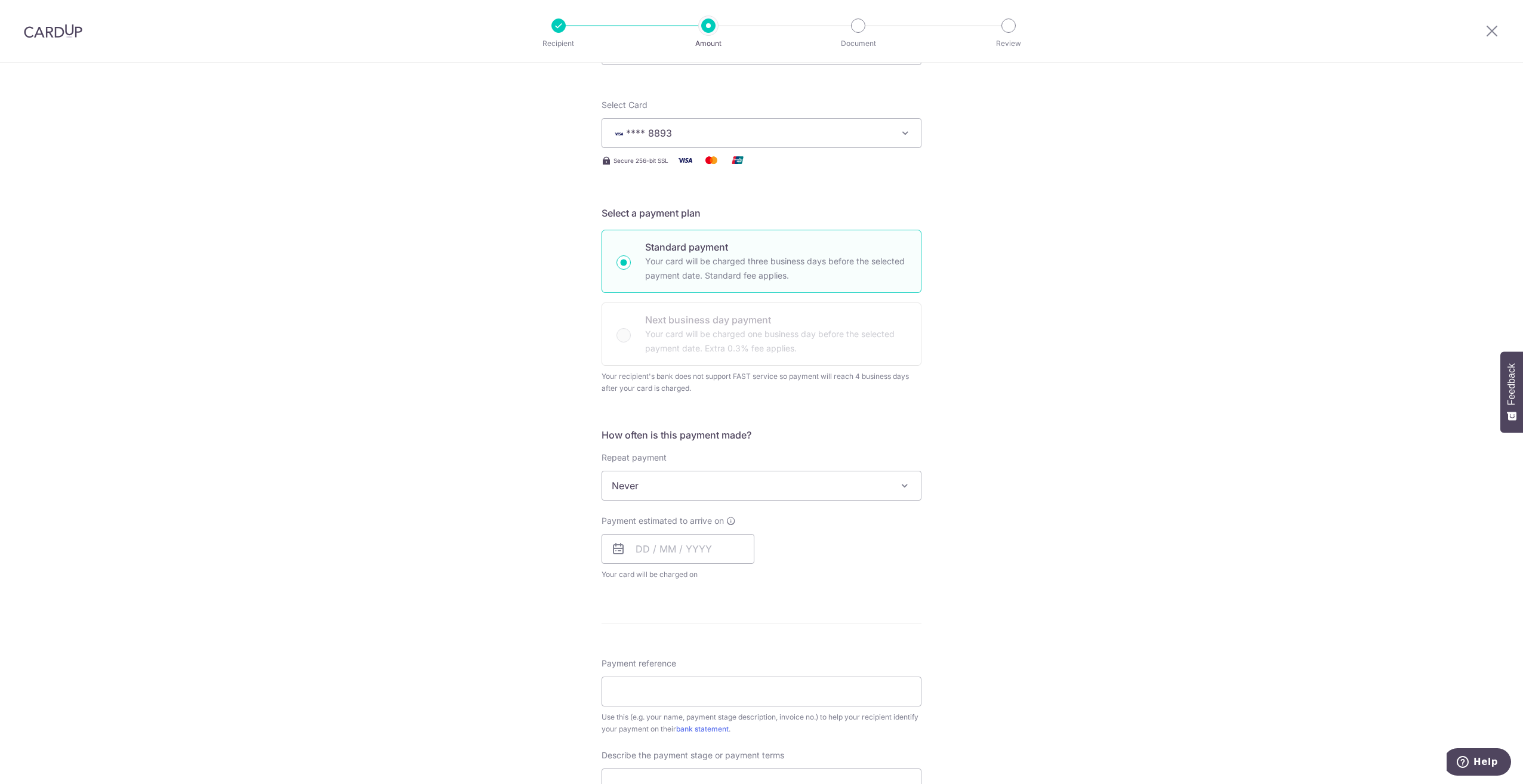
scroll to position [179, 0]
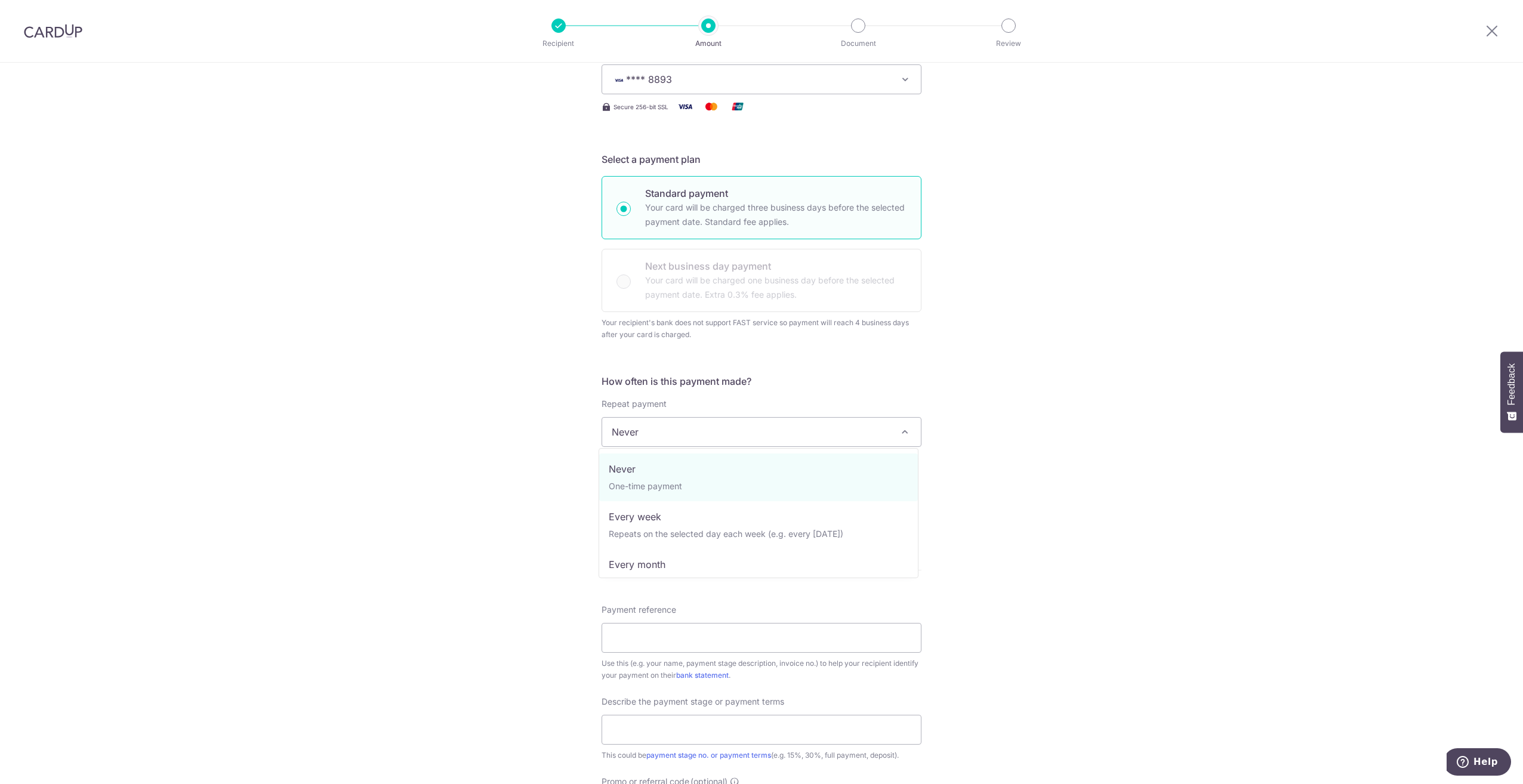
click at [821, 431] on span "Never" at bounding box center [762, 432] width 319 height 28
select select "3"
click at [686, 491] on input "text" at bounding box center [677, 496] width 152 height 30
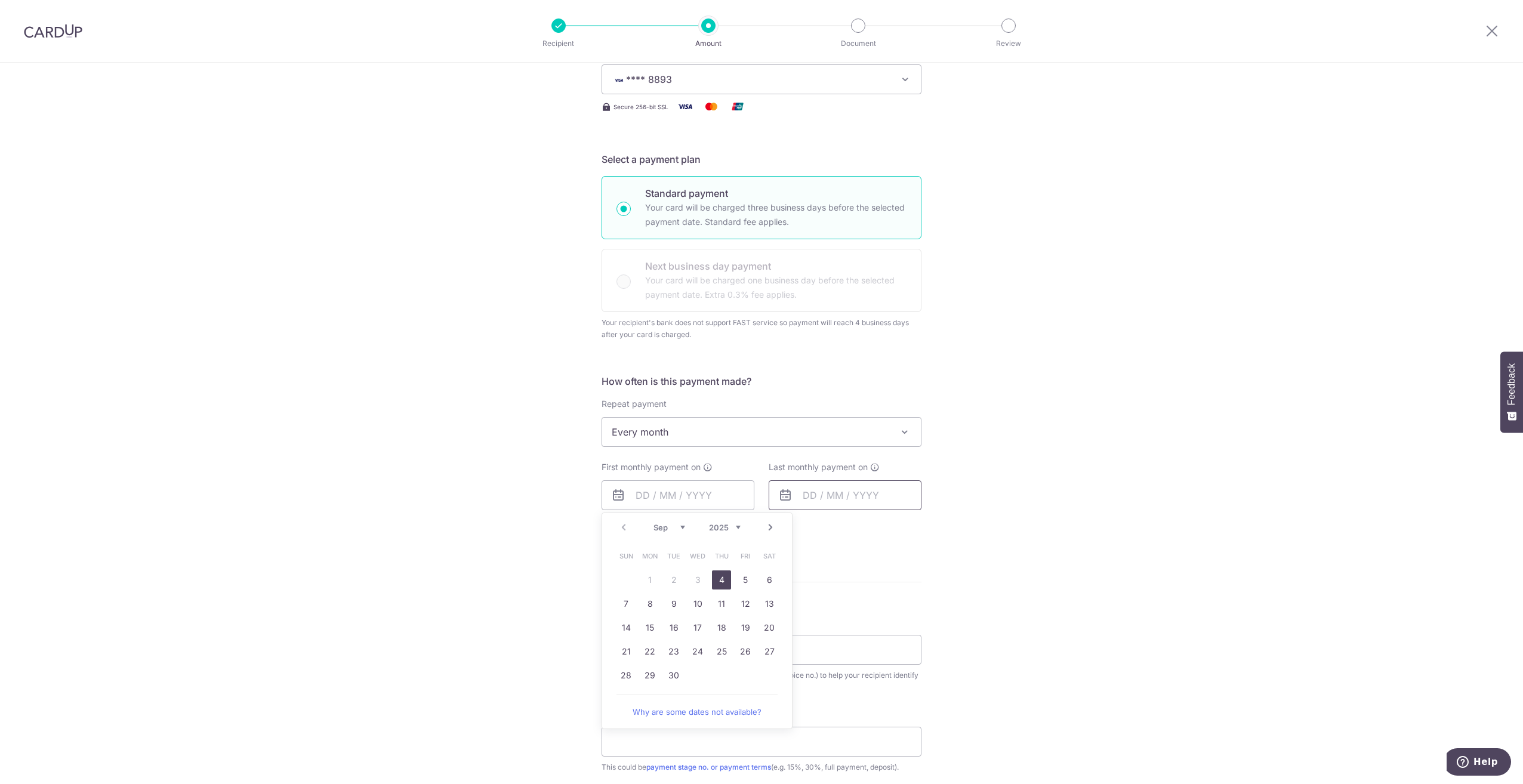
drag, startPoint x: 717, startPoint y: 581, endPoint x: 791, endPoint y: 508, distance: 103.9
click at [717, 581] on link "4" at bounding box center [722, 580] width 19 height 19
type input "[DATE]"
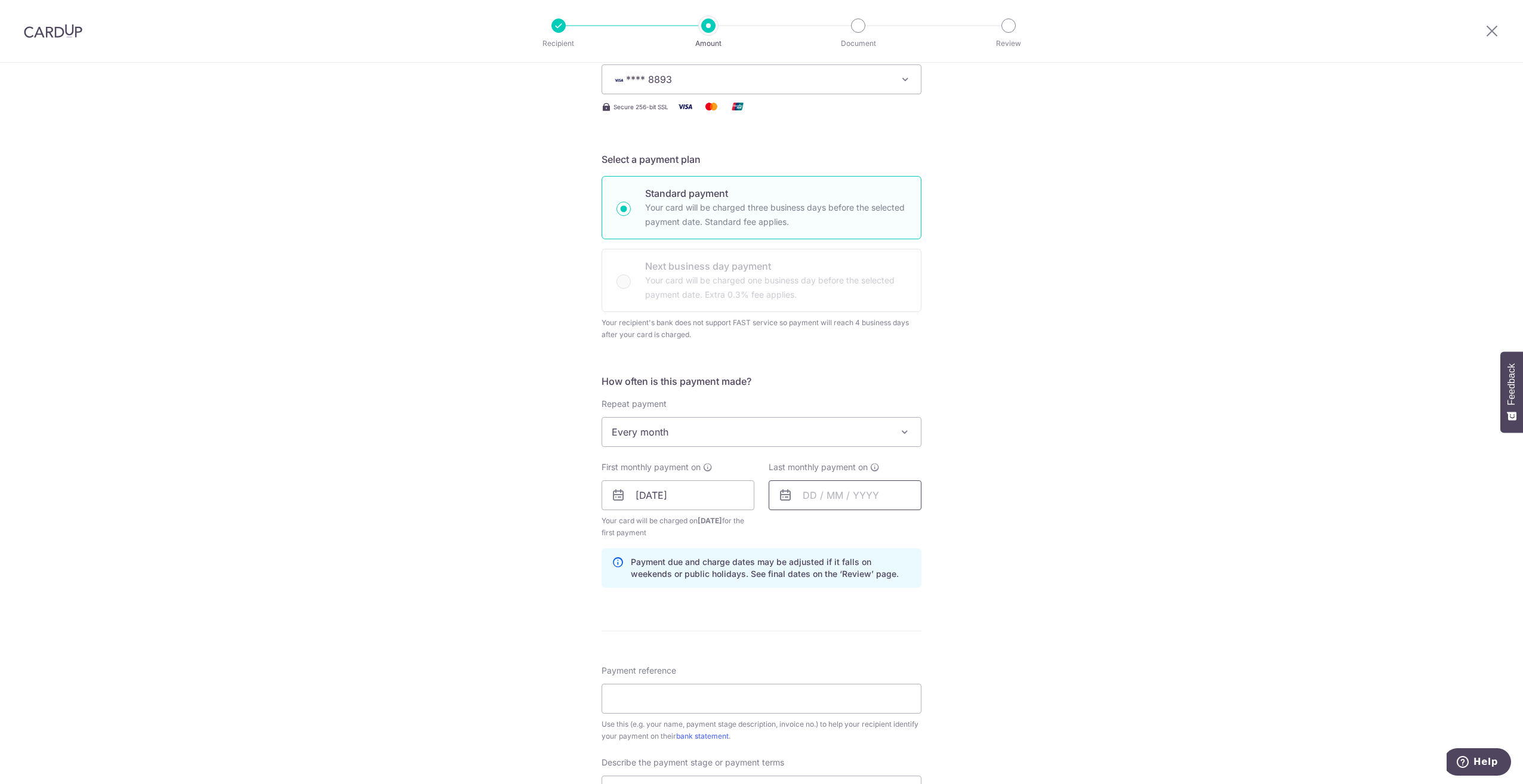
click at [797, 500] on input "text" at bounding box center [845, 496] width 152 height 30
click at [931, 529] on link "Next" at bounding box center [937, 527] width 14 height 14
click at [813, 653] on link "20" at bounding box center [816, 652] width 19 height 19
type input "20/10/2025"
click at [974, 567] on div "Tell us more about your payment Enter payment amount SGD 1,340.00 1340.00 Recip…" at bounding box center [762, 507] width 1523 height 1249
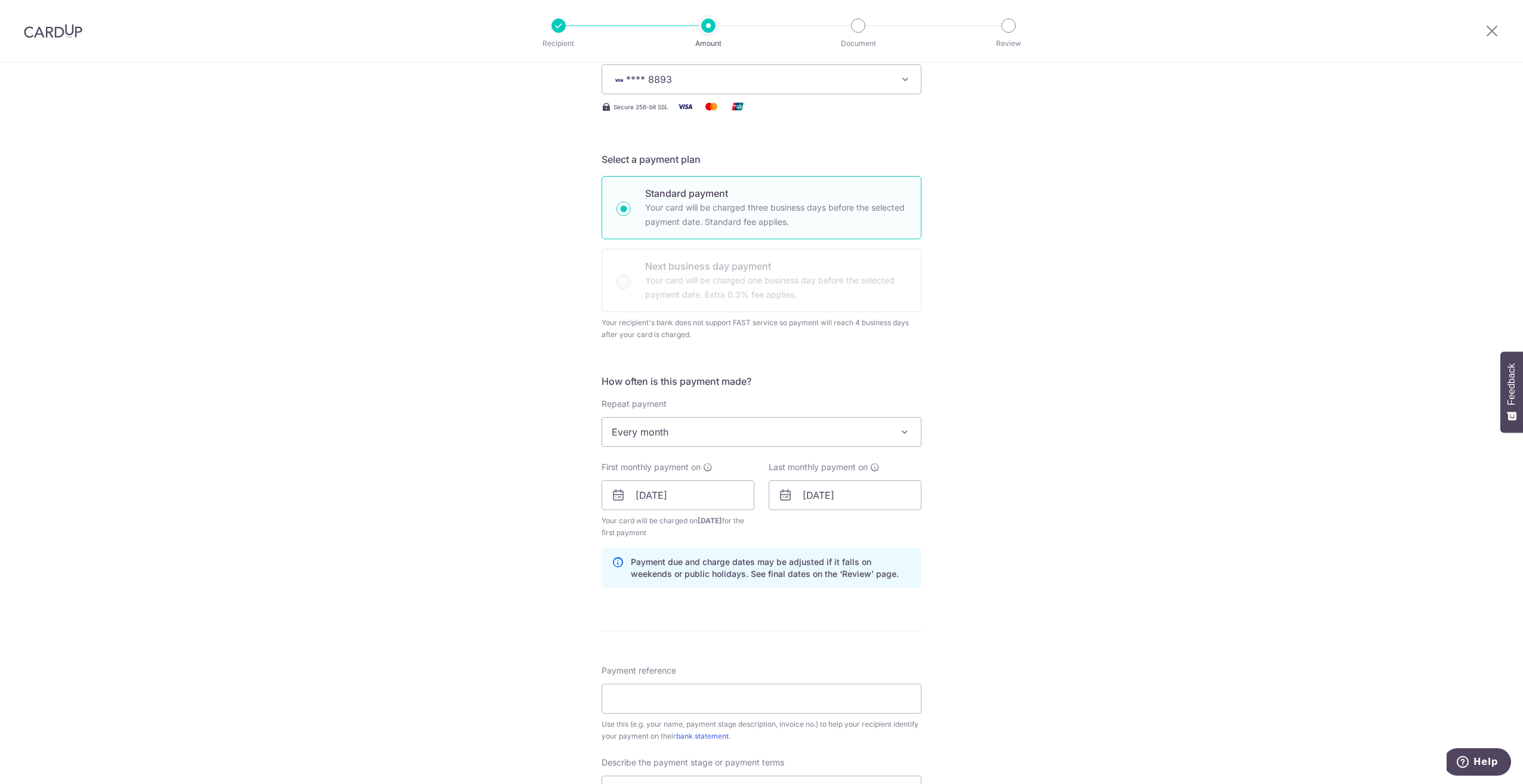
click at [959, 563] on div "Tell us more about your payment Enter payment amount SGD 1,340.00 1340.00 Recip…" at bounding box center [762, 507] width 1523 height 1249
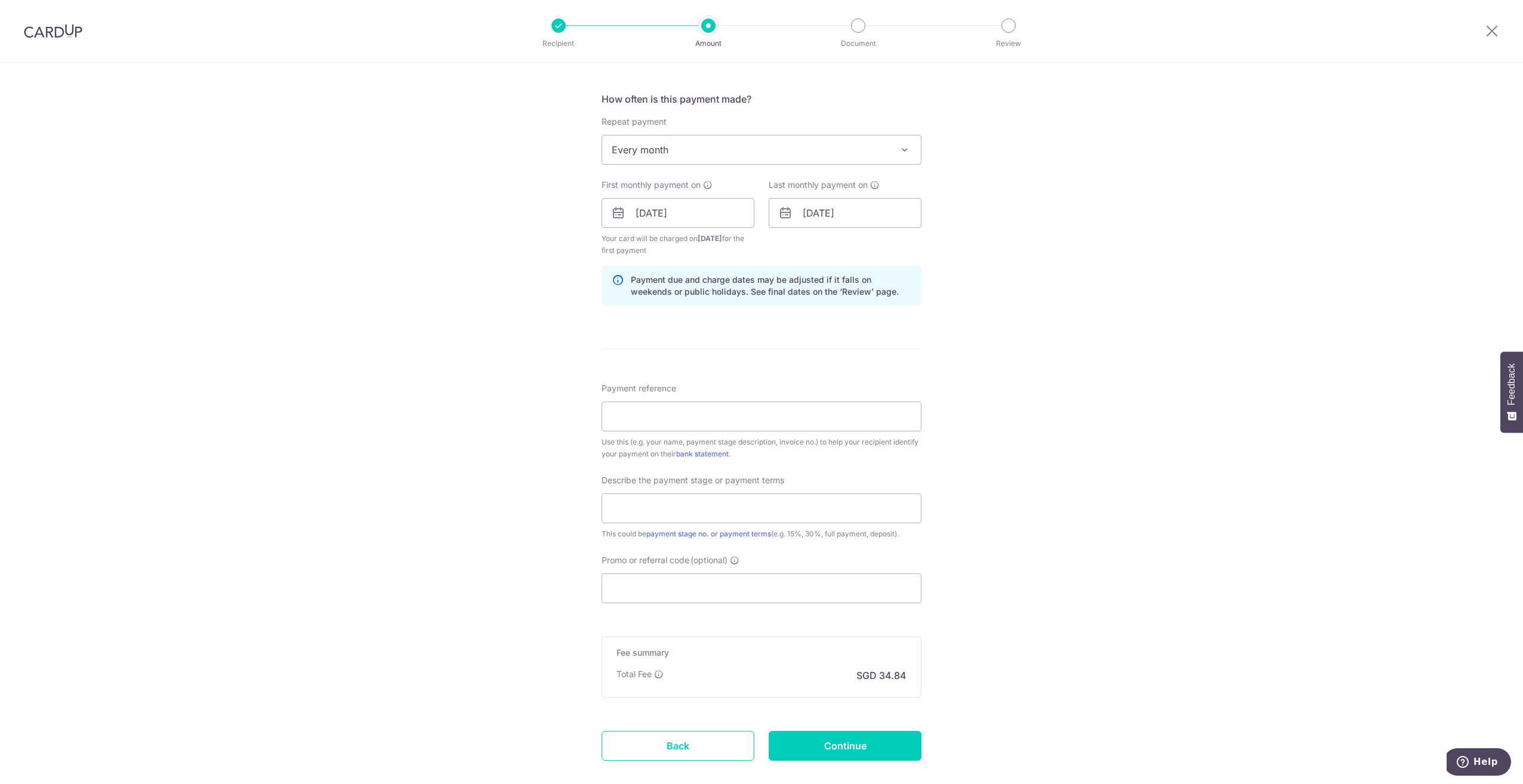
scroll to position [477, 0]
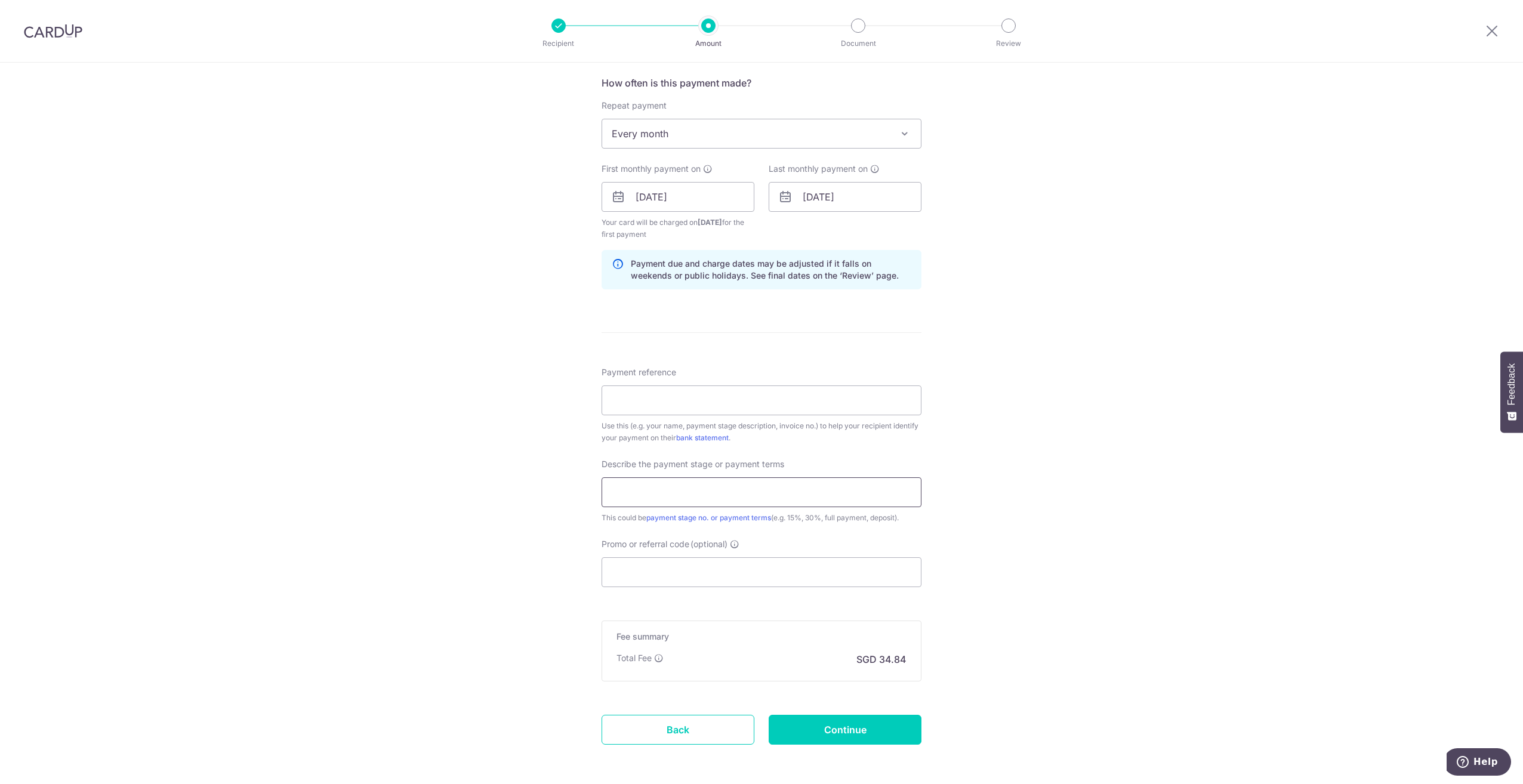
click at [871, 495] on input "text" at bounding box center [762, 492] width 320 height 30
type input "50% deposit"
click at [695, 409] on input "Payment reference" at bounding box center [762, 401] width 320 height 30
paste input "INV-2982"
type input "INV-2982"
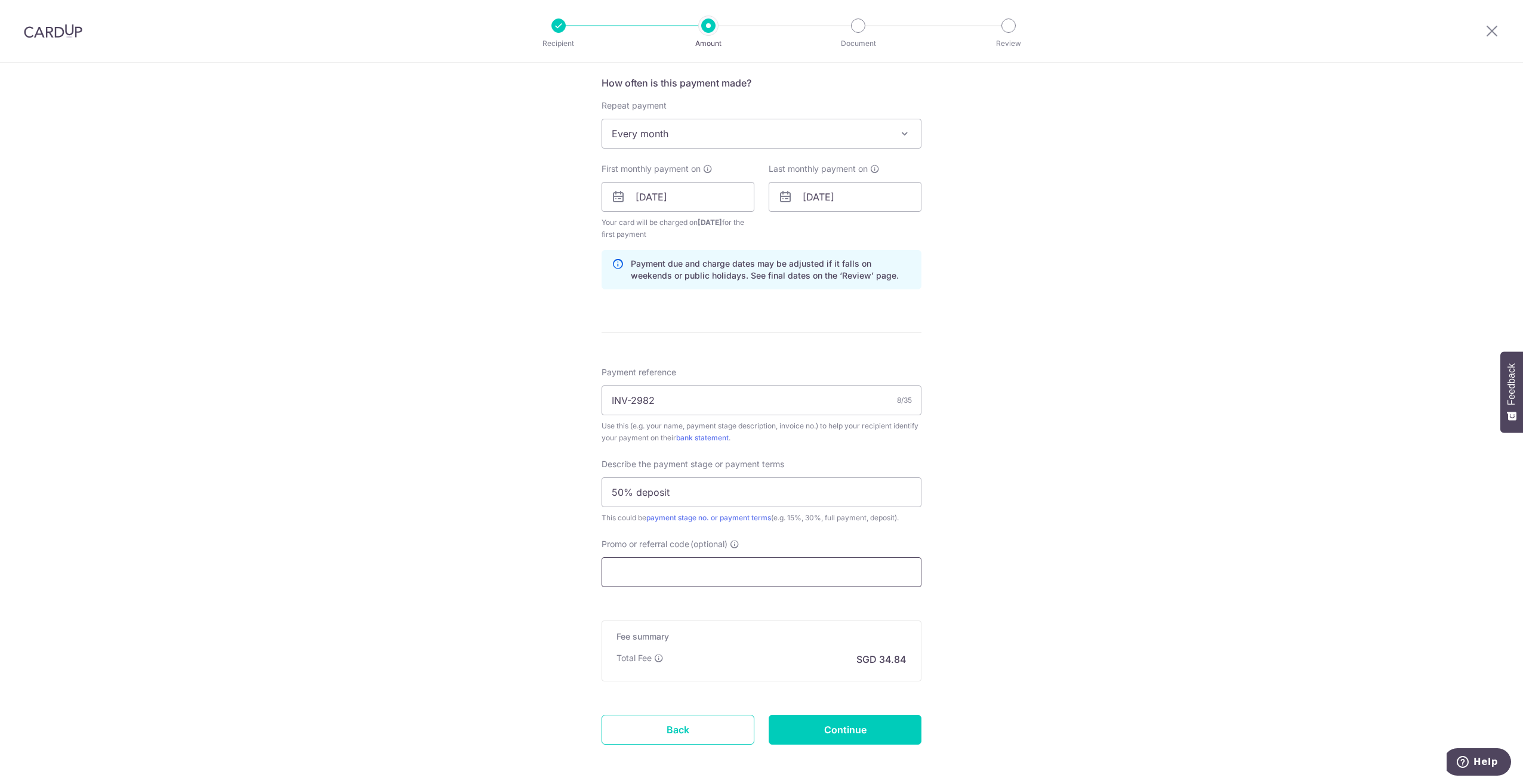
click at [826, 565] on input "Promo or referral code (optional)" at bounding box center [762, 572] width 320 height 30
type input "REC185"
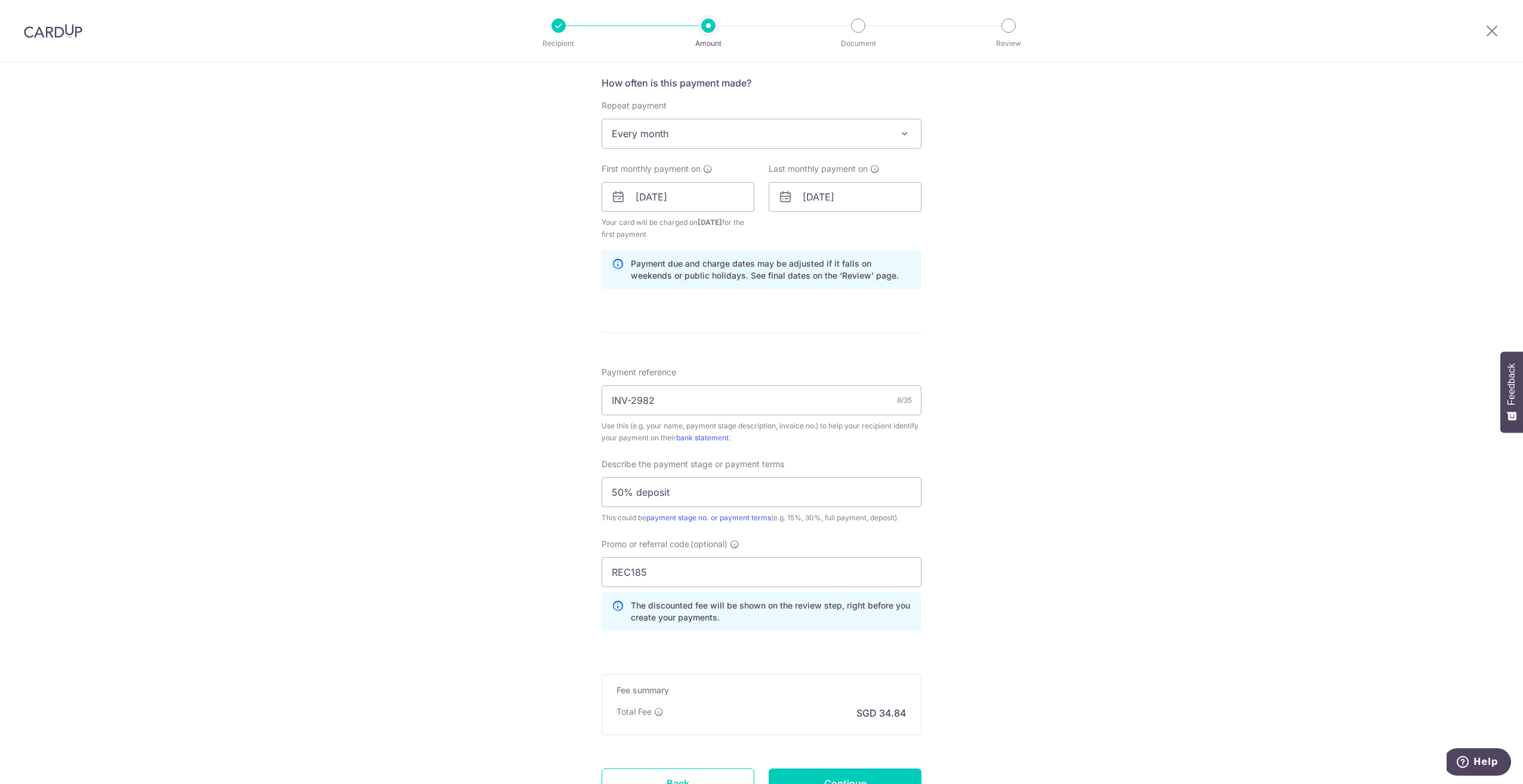
click at [1101, 577] on div "Tell us more about your payment Enter payment amount SGD 1,340.00 1340.00 Recip…" at bounding box center [762, 237] width 1523 height 1303
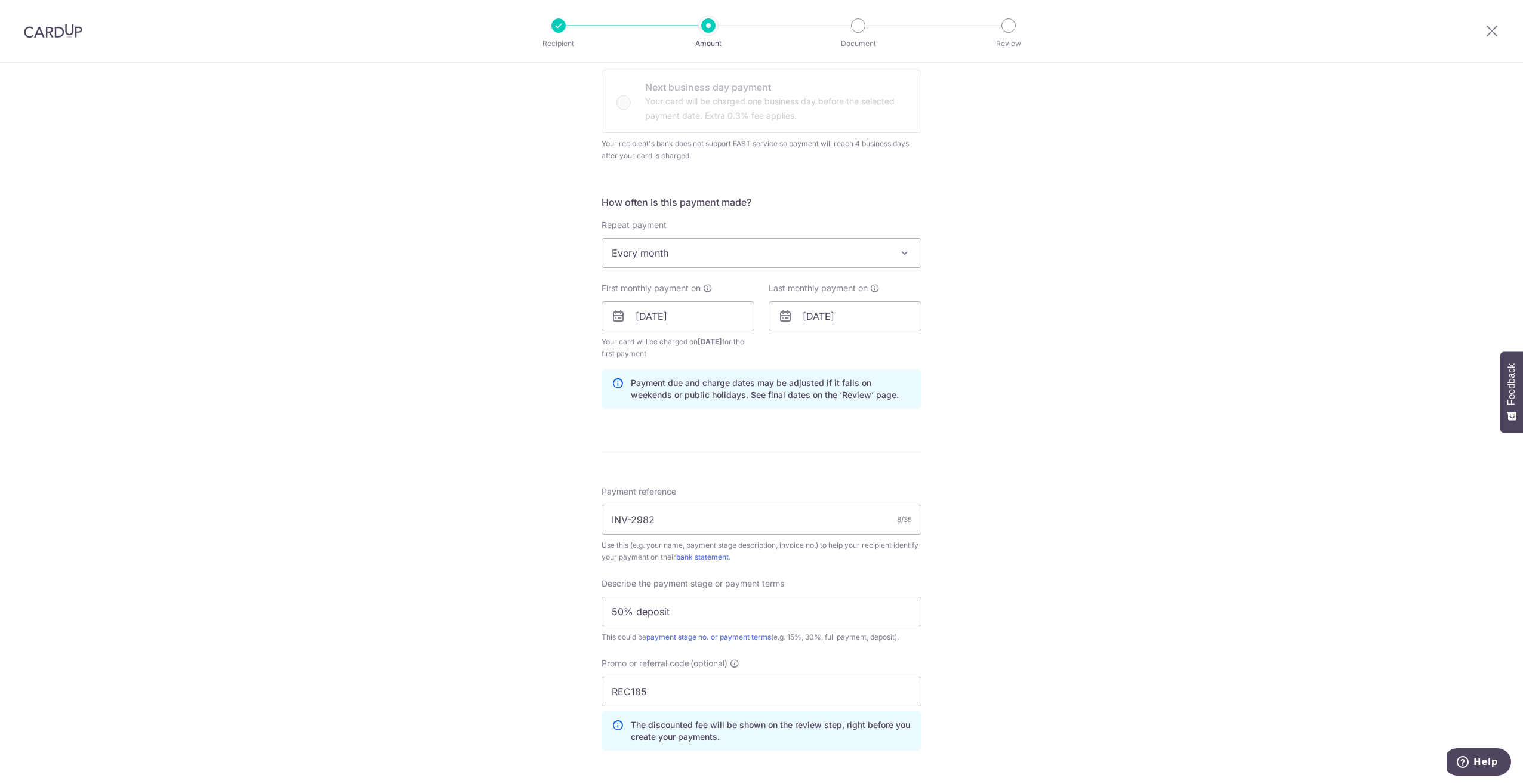
scroll to position [577, 0]
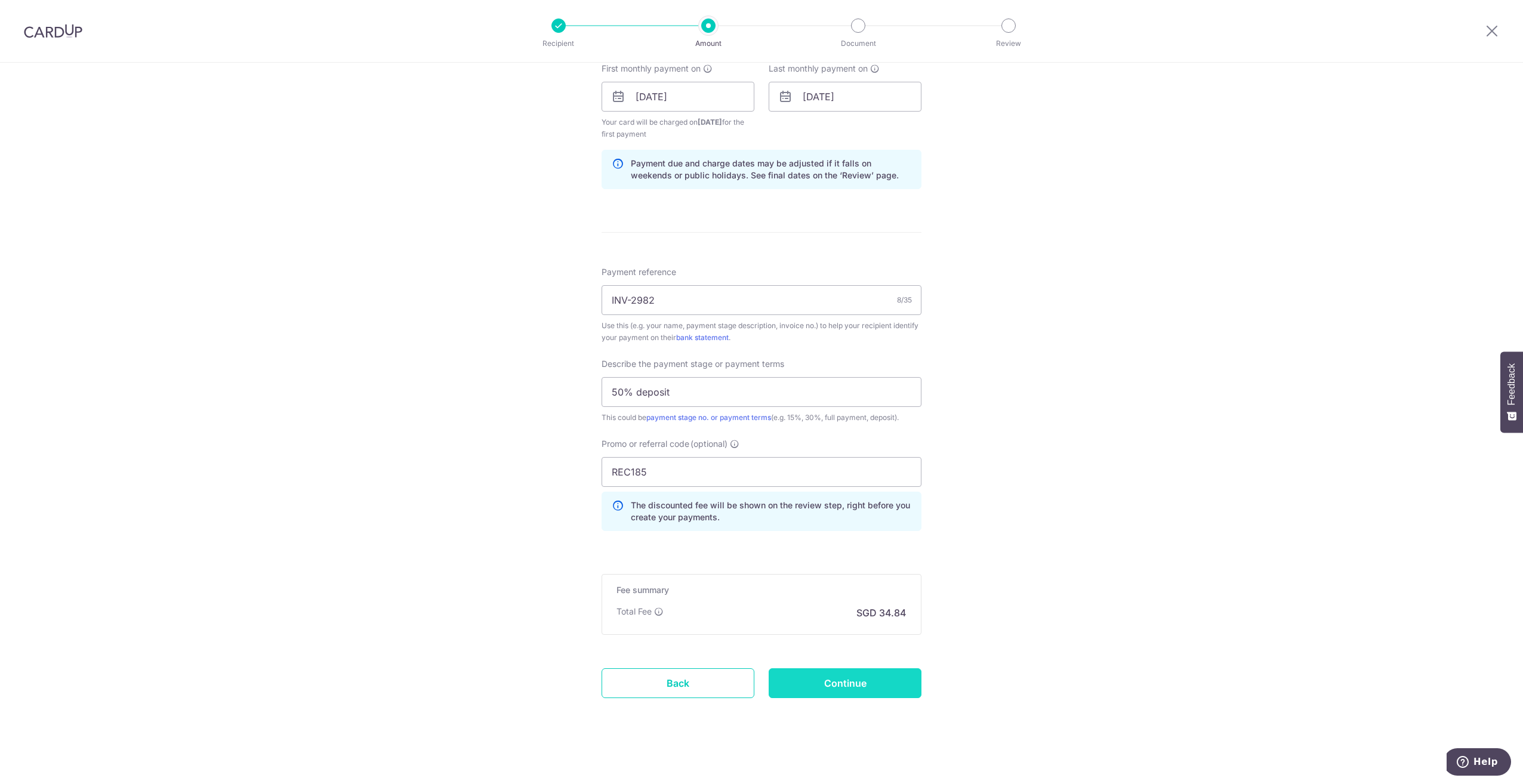
click at [849, 676] on input "Continue" at bounding box center [845, 683] width 152 height 30
type input "Create Schedule"
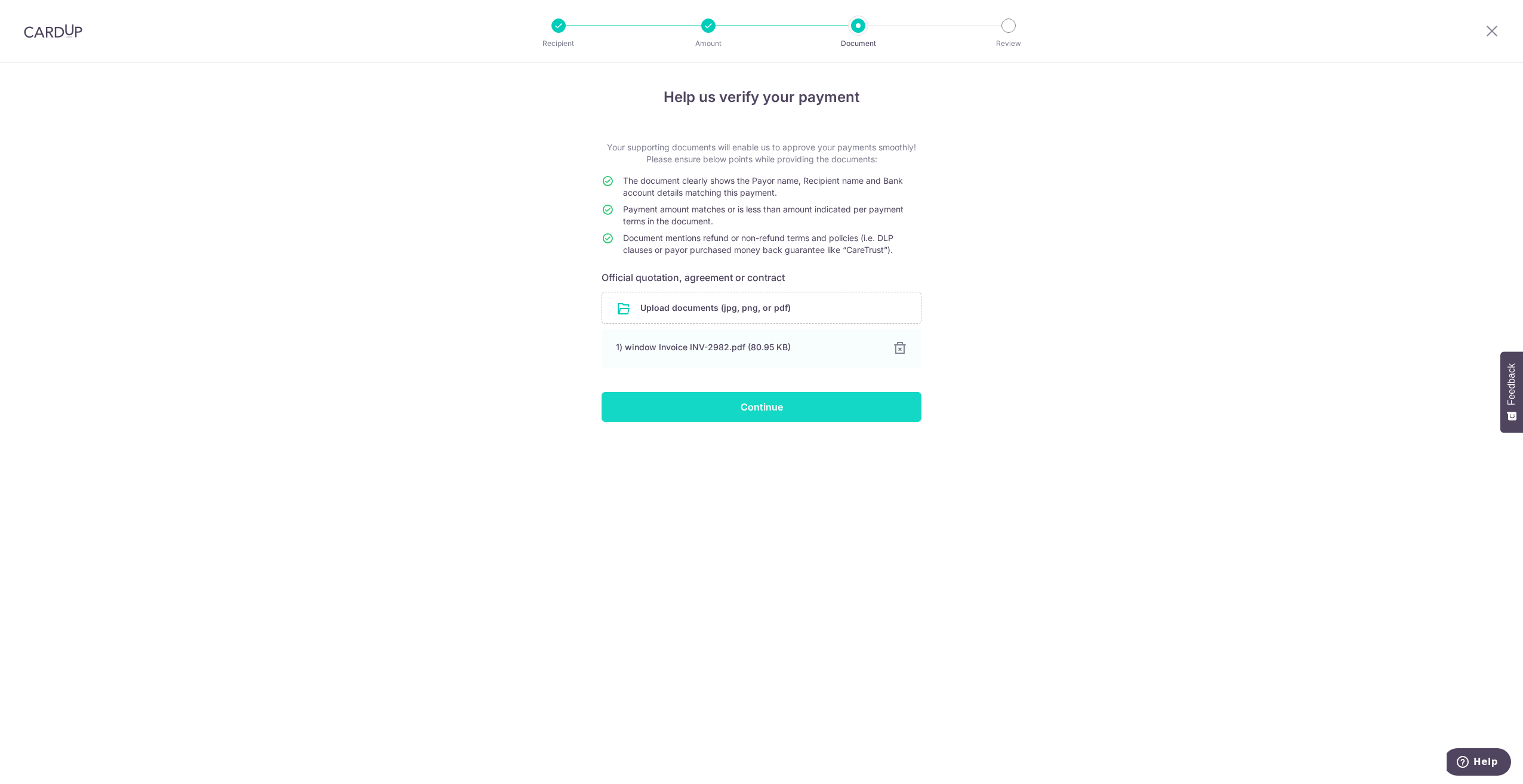
click at [795, 413] on input "Continue" at bounding box center [762, 407] width 320 height 30
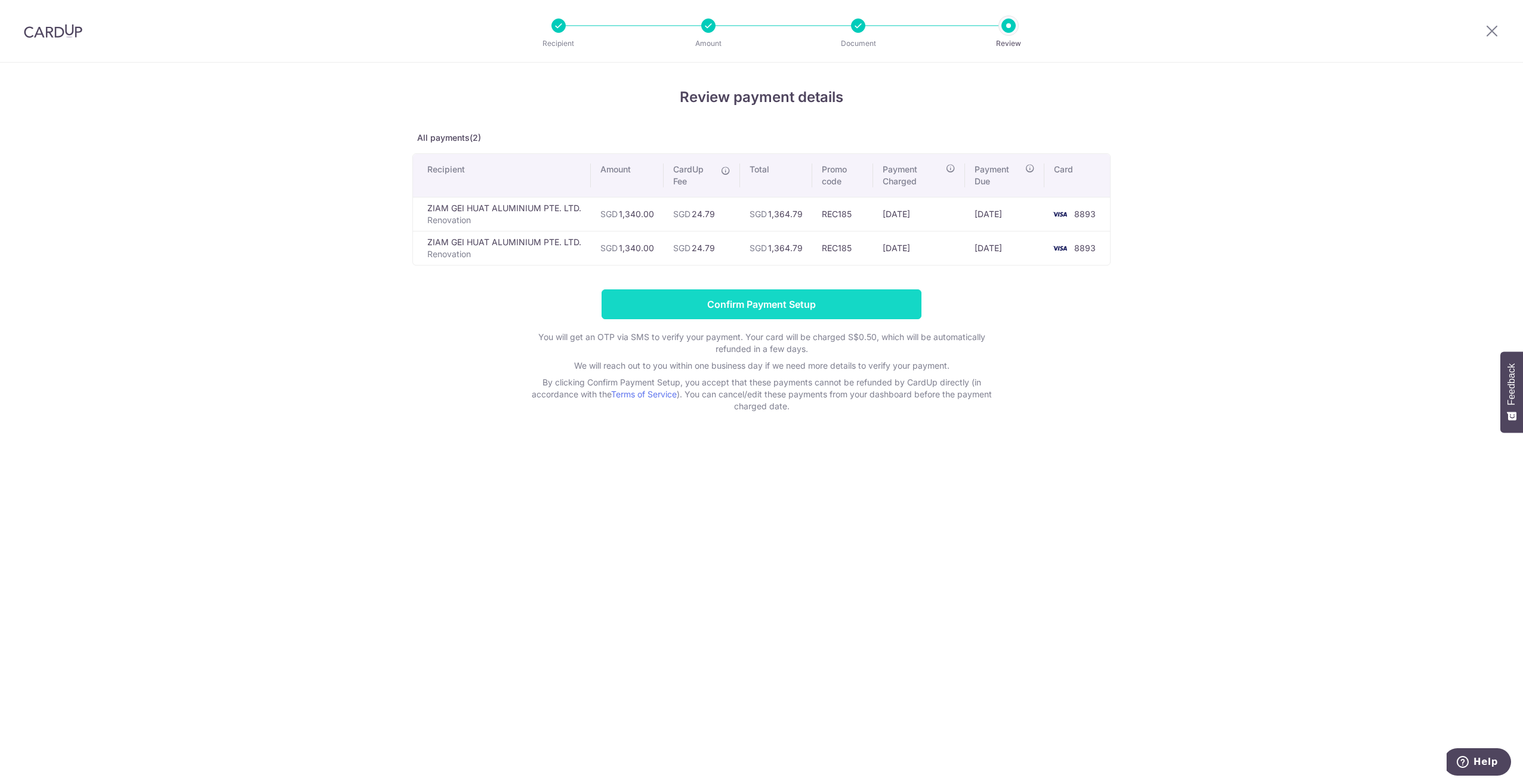
click at [778, 313] on input "Confirm Payment Setup" at bounding box center [762, 304] width 320 height 30
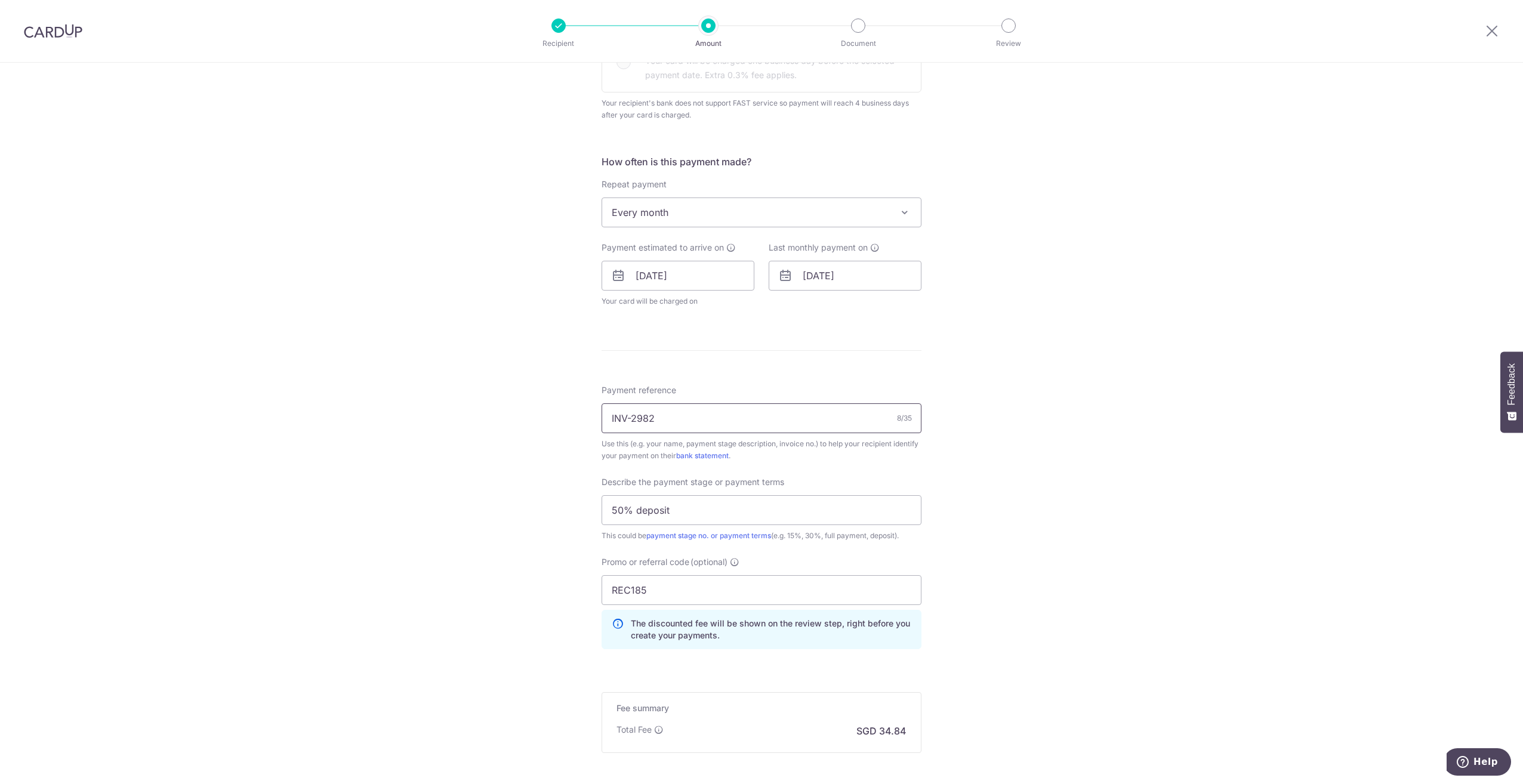
scroll to position [566, 0]
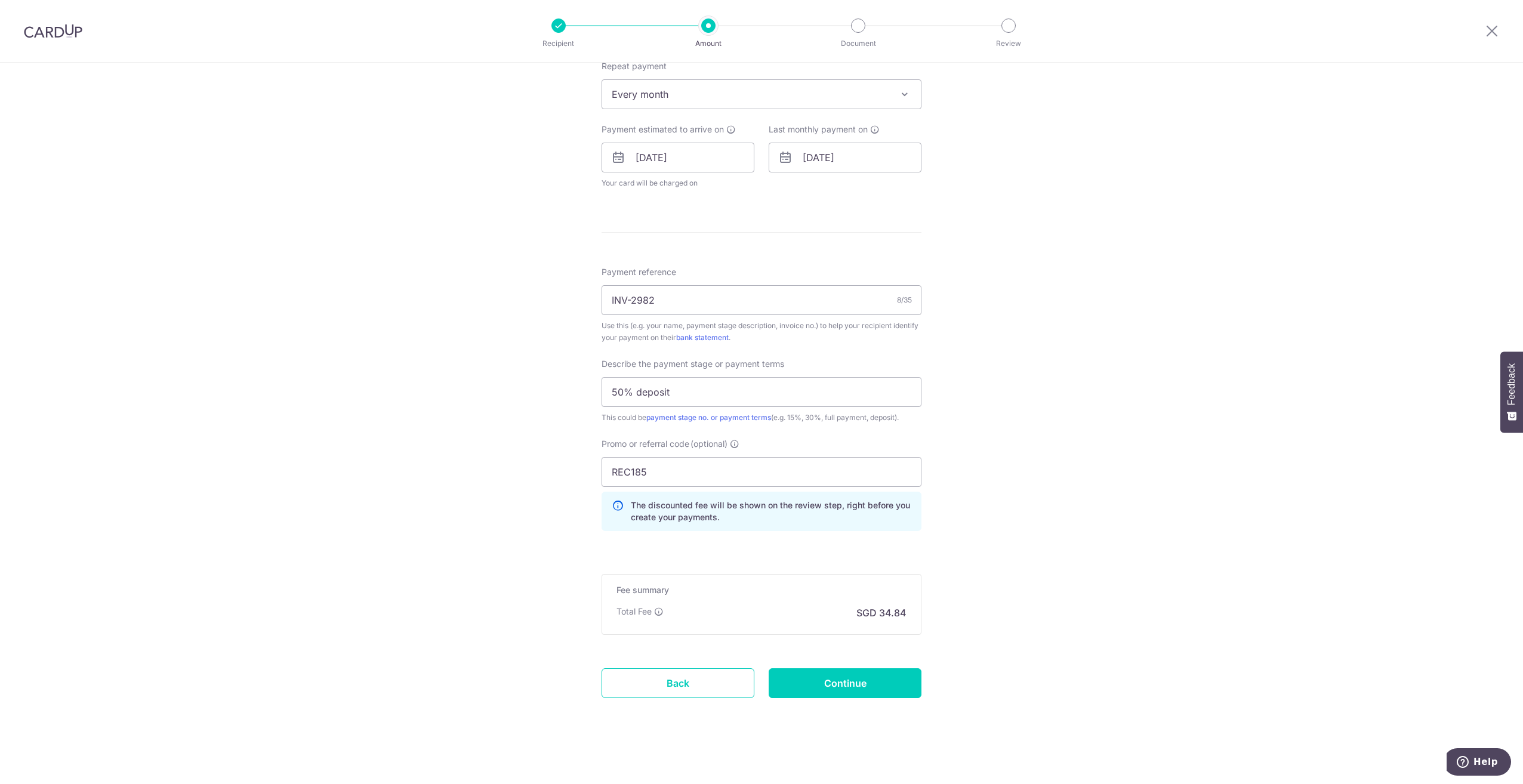
click at [820, 664] on form "Enter payment amount SGD 1,340.00 1340.00 Unable to authenticate your card. Ple…" at bounding box center [762, 154] width 320 height 1156
click at [847, 672] on input "Continue" at bounding box center [845, 683] width 152 height 30
type input "Update Schedule"
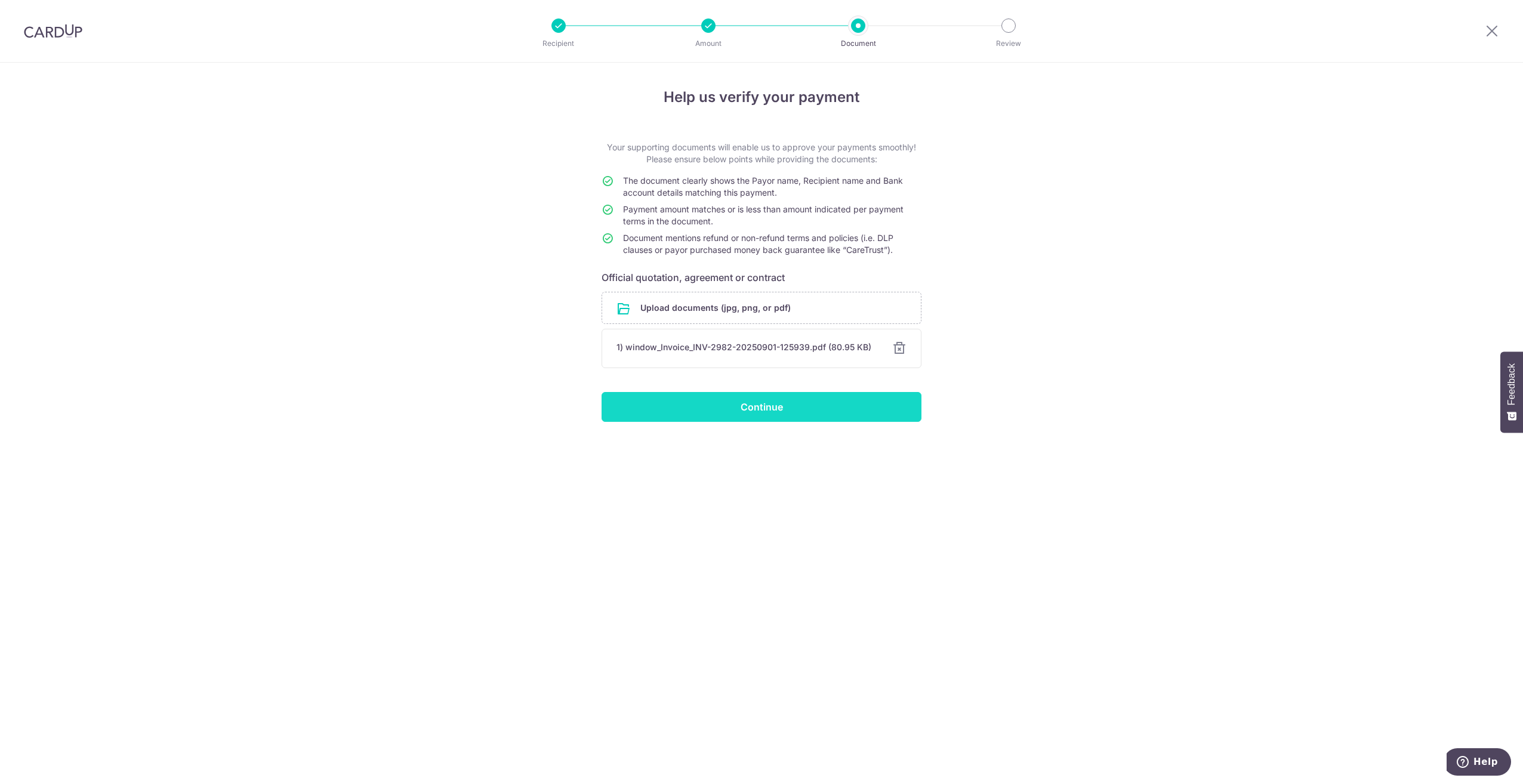
click at [838, 403] on input "Continue" at bounding box center [762, 407] width 320 height 30
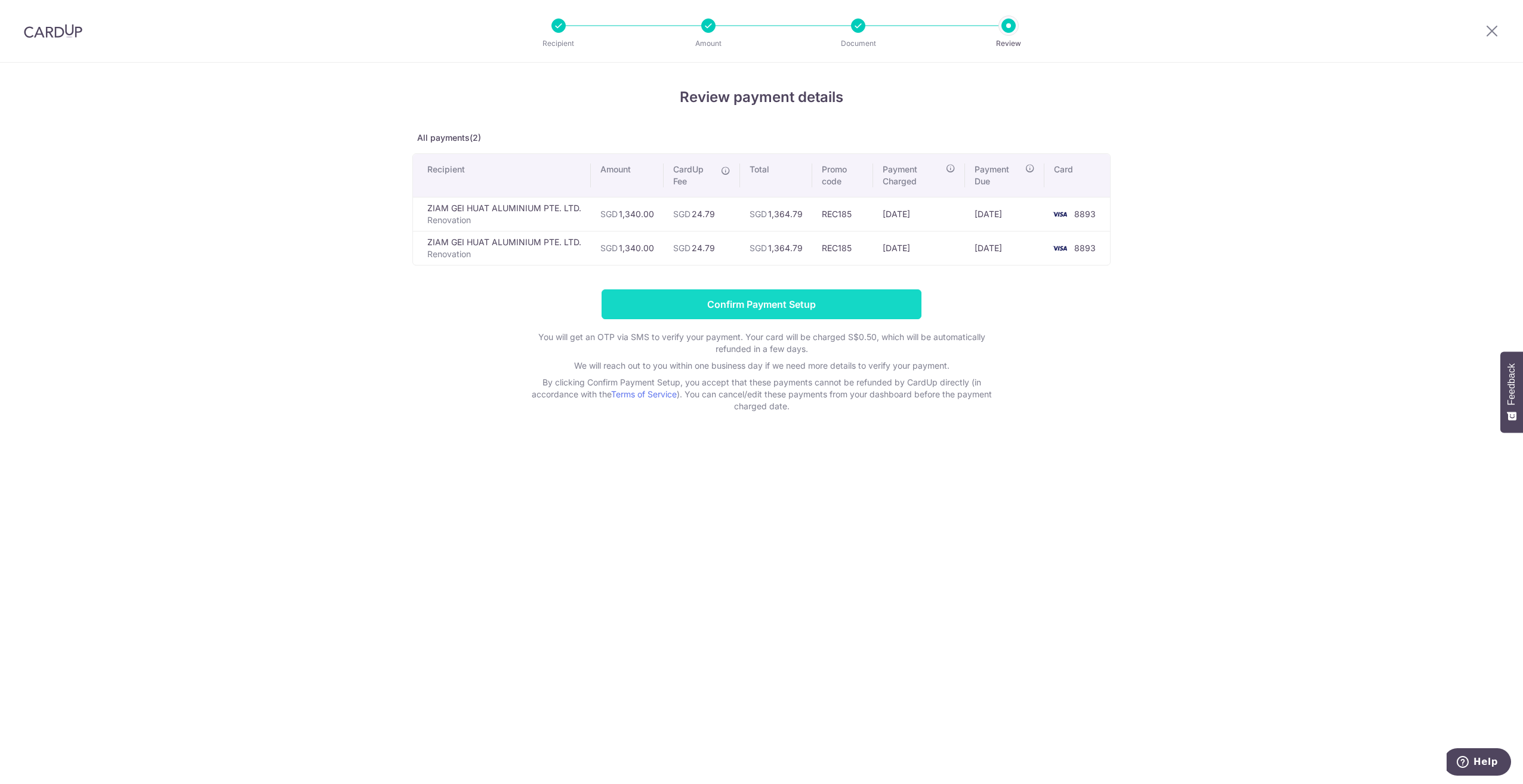
click at [850, 314] on input "Confirm Payment Setup" at bounding box center [762, 304] width 320 height 30
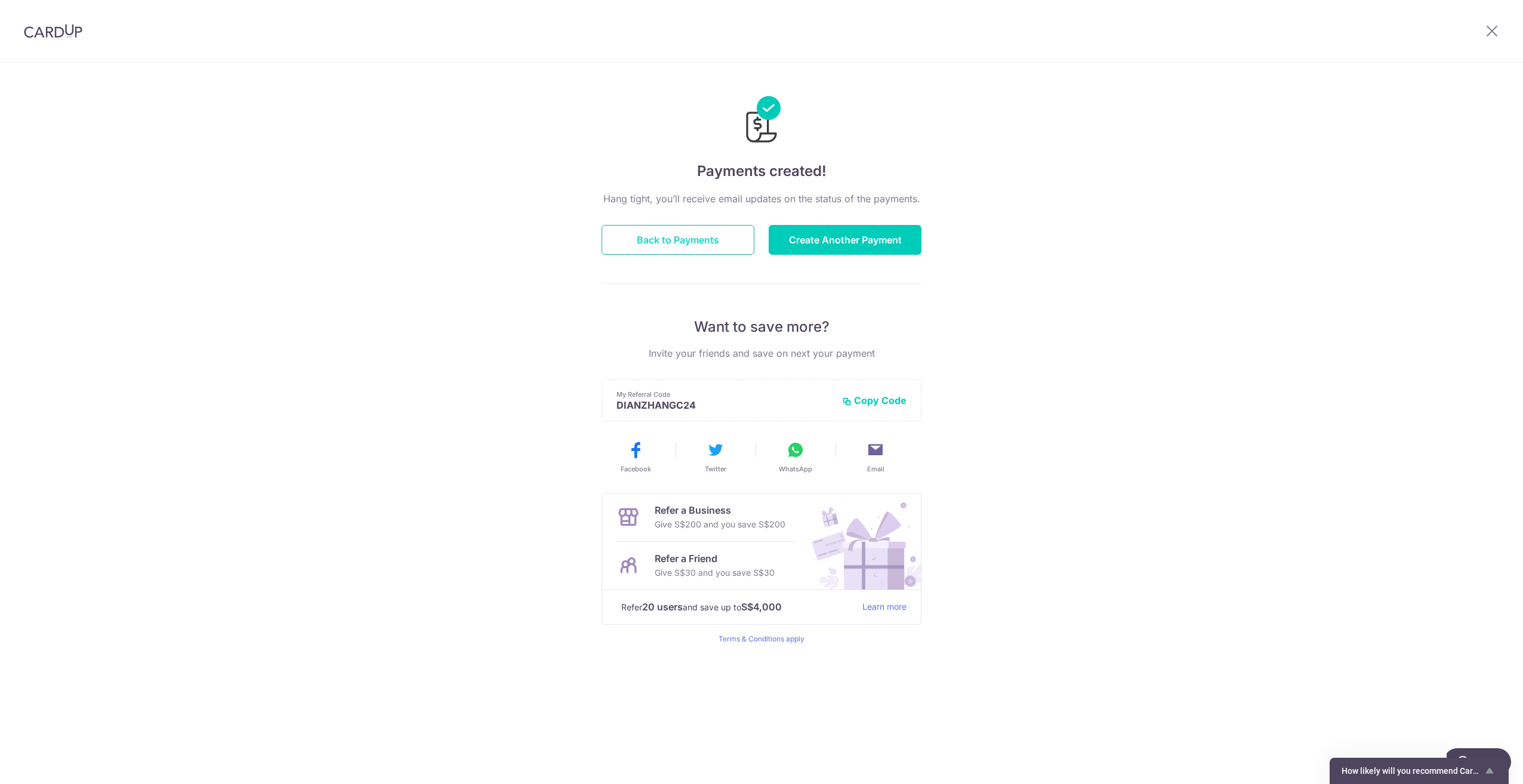
click at [714, 242] on button "Back to Payments" at bounding box center [677, 240] width 152 height 30
